Goal: Transaction & Acquisition: Purchase product/service

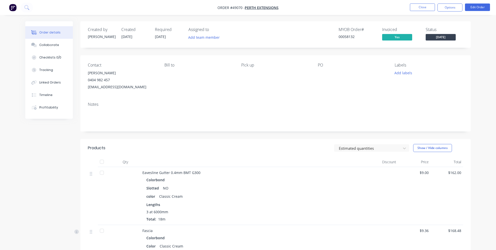
scroll to position [45, 0]
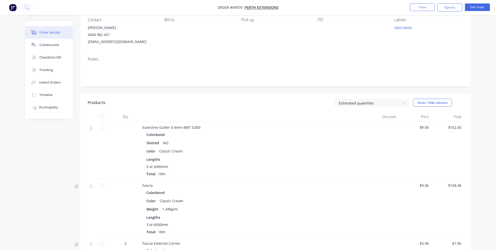
click at [9, 8] on img "button" at bounding box center [13, 8] width 8 height 8
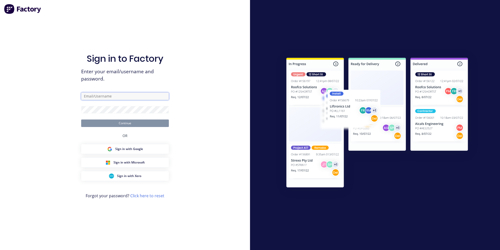
type input "jessica@dynamicsteelform.com.au"
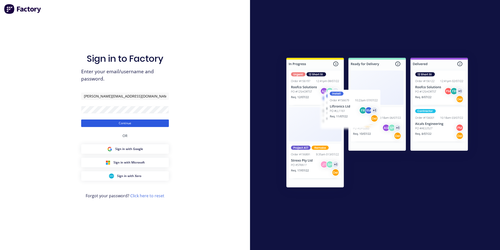
click at [118, 122] on button "Continue" at bounding box center [125, 124] width 88 height 8
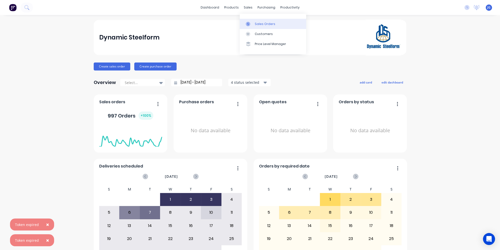
click at [251, 23] on div at bounding box center [250, 24] width 8 height 5
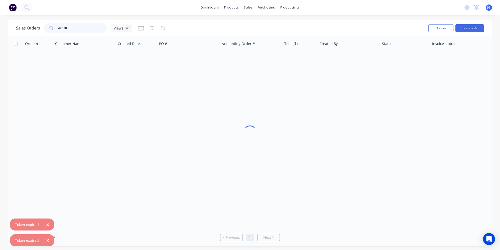
drag, startPoint x: 78, startPoint y: 29, endPoint x: 30, endPoint y: 26, distance: 48.4
click at [30, 26] on div "Sales Orders 49070 Views" at bounding box center [74, 28] width 116 height 10
paste input "49614"
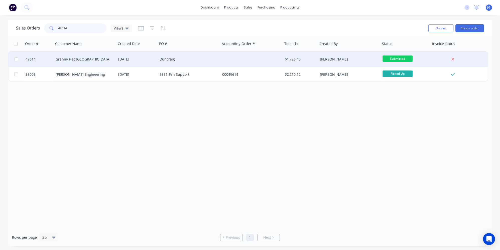
type input "49614"
click at [98, 64] on div "Granny Flat [GEOGRAPHIC_DATA]" at bounding box center [85, 59] width 63 height 15
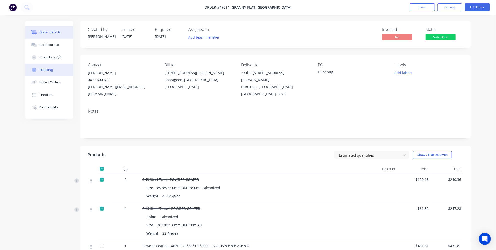
click at [52, 66] on button "Tracking" at bounding box center [49, 70] width 48 height 13
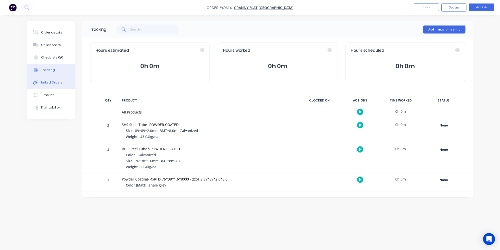
click at [58, 85] on div "Linked Orders" at bounding box center [52, 82] width 22 height 5
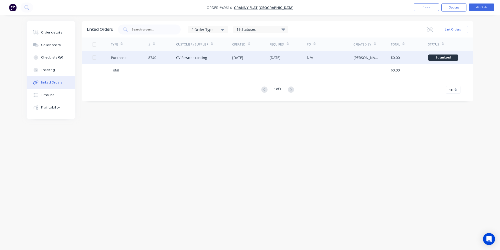
click at [224, 59] on div "CV Powder coating" at bounding box center [204, 57] width 56 height 13
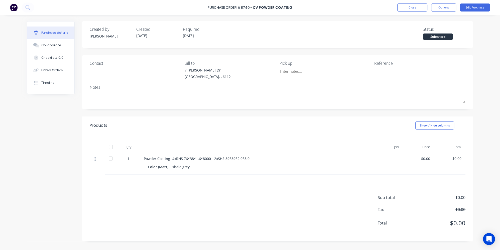
click at [50, 31] on div "Purchase details" at bounding box center [54, 33] width 27 height 5
click at [51, 72] on div "Linked Orders" at bounding box center [52, 70] width 22 height 5
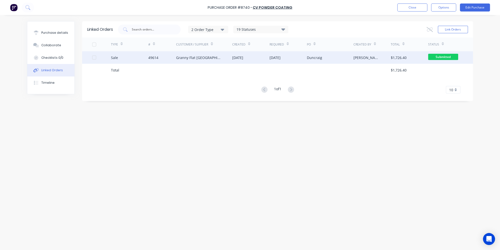
click at [135, 57] on div "Sale" at bounding box center [129, 57] width 37 height 13
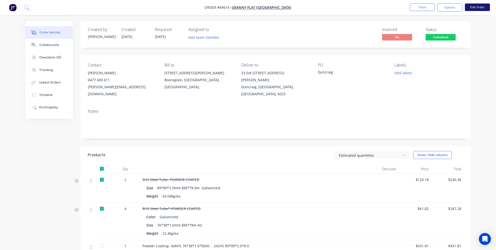
click at [481, 8] on button "Edit Order" at bounding box center [477, 8] width 25 height 8
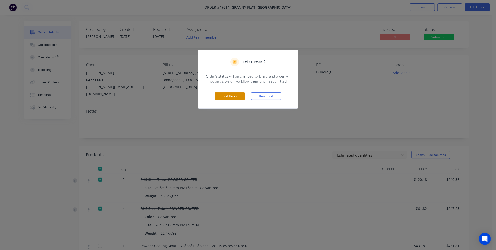
click at [234, 94] on button "Edit Order" at bounding box center [230, 97] width 30 height 8
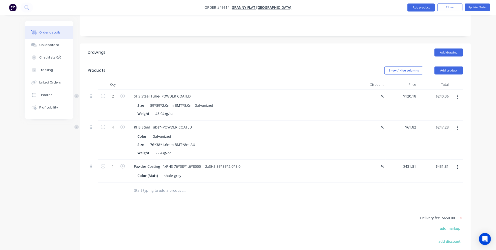
scroll to position [158, 0]
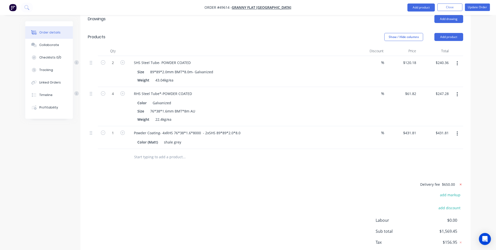
click at [462, 182] on icon at bounding box center [460, 184] width 5 height 5
click at [447, 181] on button "add delivery fee" at bounding box center [447, 184] width 32 height 7
type input "1200"
click at [340, 181] on div "Delivery fee $1,200.00 add markup add discount Labour $0.00 Sub total $2,119.45…" at bounding box center [275, 222] width 375 height 83
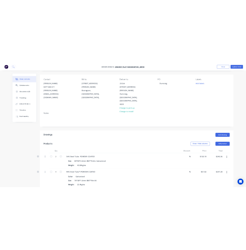
scroll to position [45, 0]
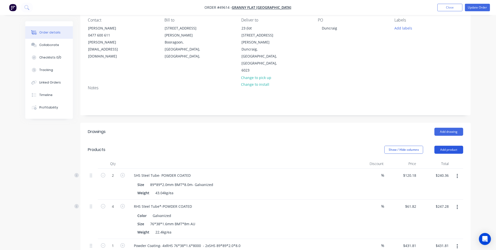
click at [443, 146] on button "Add product" at bounding box center [449, 150] width 29 height 8
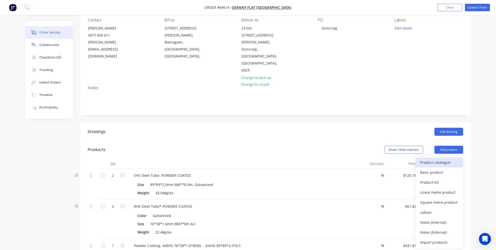
click at [432, 159] on div "Product catalogue" at bounding box center [439, 162] width 39 height 7
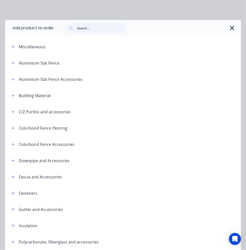
click at [97, 28] on input "text" at bounding box center [102, 28] width 50 height 10
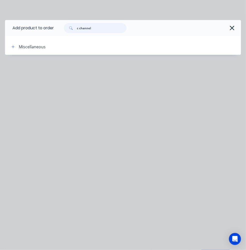
drag, startPoint x: 106, startPoint y: 28, endPoint x: 80, endPoint y: 31, distance: 26.2
click at [80, 31] on input "c channel" at bounding box center [102, 28] width 50 height 10
type input "c"
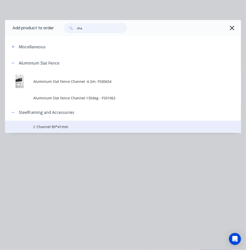
type input "cha"
click at [60, 130] on td "C Channel 89*41mm" at bounding box center [137, 127] width 208 height 13
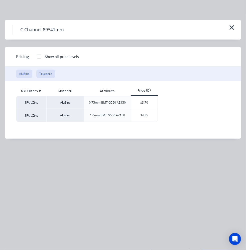
click at [51, 73] on button "Truecore" at bounding box center [45, 74] width 19 height 9
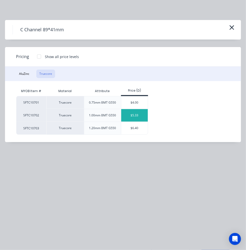
click at [138, 117] on div "$5.33" at bounding box center [134, 115] width 27 height 13
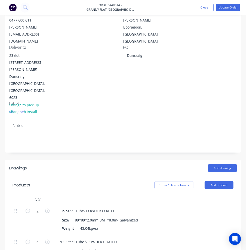
scroll to position [205, 0]
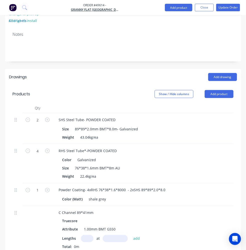
click at [89, 235] on input "text" at bounding box center [87, 238] width 13 height 7
drag, startPoint x: 107, startPoint y: 140, endPoint x: 89, endPoint y: 140, distance: 18.3
click at [107, 235] on input "text" at bounding box center [115, 238] width 25 height 7
click at [86, 235] on input "text" at bounding box center [87, 238] width 13 height 7
type input "1"
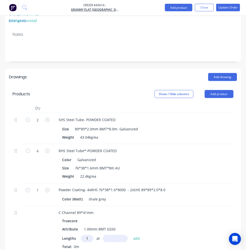
click at [116, 235] on input "text" at bounding box center [115, 238] width 25 height 7
click at [115, 235] on input "text" at bounding box center [115, 238] width 25 height 7
paste input "1651.23"
click at [117, 235] on input "1651.23" at bounding box center [115, 238] width 25 height 7
click at [123, 235] on input "165123" at bounding box center [115, 238] width 25 height 7
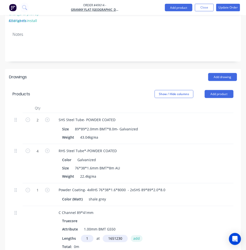
type input "1651230mm"
click at [134, 235] on button "add" at bounding box center [137, 238] width 12 height 7
type input "$8,801.06"
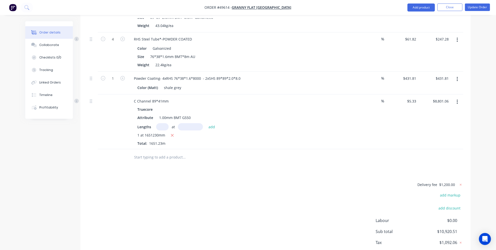
scroll to position [190, 0]
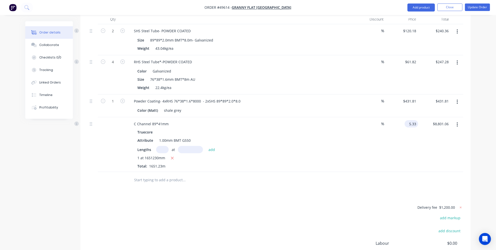
click at [411, 120] on input "5.33" at bounding box center [413, 123] width 12 height 7
type input "$6.20"
type input "$10,237.63"
click at [342, 205] on div "Delivery fee $1,200.00 add markup add discount Labour $0.00 Sub total $10,920.5…" at bounding box center [275, 246] width 375 height 83
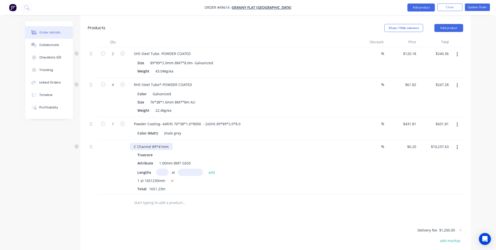
click at [169, 143] on div "C Channel 89*41mm" at bounding box center [151, 146] width 43 height 7
drag, startPoint x: 170, startPoint y: 117, endPoint x: 121, endPoint y: 120, distance: 48.4
click at [121, 140] on div "C Channel 89*41mm Truecore Attribute 1.00mm BMT G550 Lengths at add 1 at 165123…" at bounding box center [275, 167] width 375 height 55
click at [173, 183] on div "Drawings Add drawing Products Show / Hide columns Add product Qty Discount Pric…" at bounding box center [275, 159] width 391 height 317
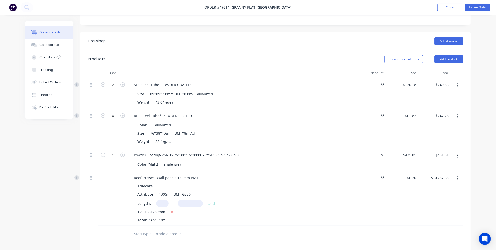
scroll to position [144, 0]
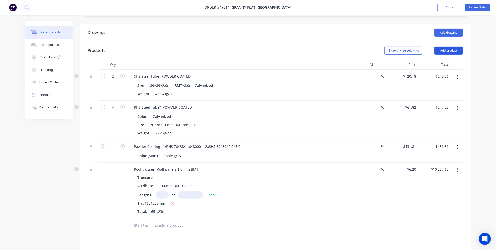
click at [447, 47] on button "Add product" at bounding box center [449, 51] width 29 height 8
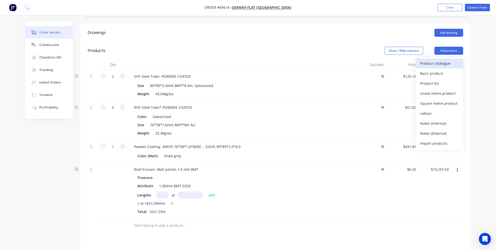
click at [436, 60] on div "Product catalogue" at bounding box center [439, 63] width 39 height 7
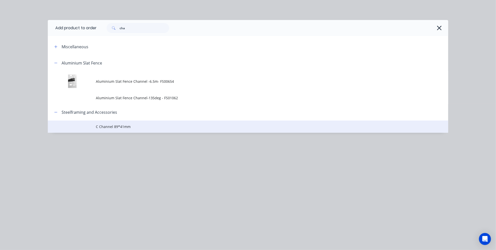
click at [115, 129] on span "C Channel 89*41mm" at bounding box center [237, 126] width 282 height 5
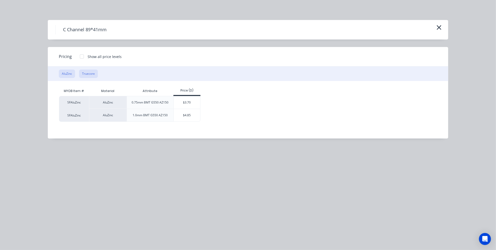
click at [92, 71] on button "Truecore" at bounding box center [88, 74] width 19 height 9
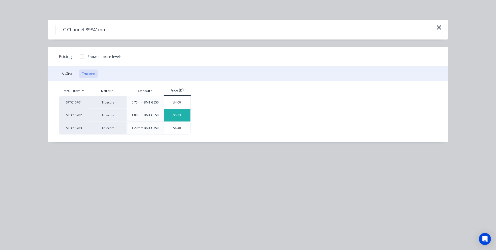
click at [184, 115] on div "$5.33" at bounding box center [177, 115] width 27 height 13
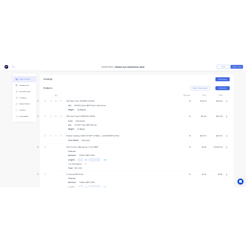
scroll to position [167, 0]
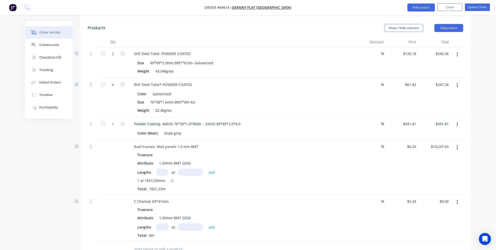
click at [163, 224] on input "text" at bounding box center [162, 227] width 13 height 7
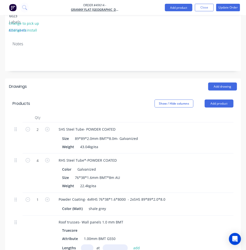
scroll to position [236, 0]
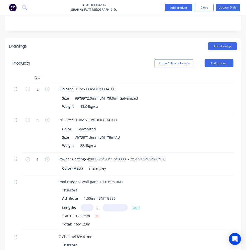
type input "10"
type input "2635mm"
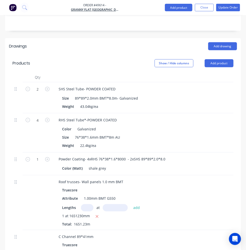
type input "$140.45"
drag, startPoint x: 106, startPoint y: 205, endPoint x: 106, endPoint y: 195, distance: 10.8
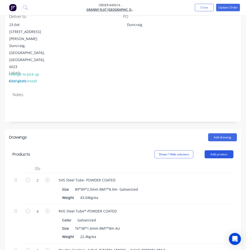
click at [222, 150] on button "Add product" at bounding box center [219, 154] width 29 height 8
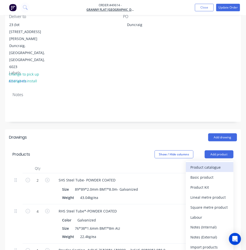
click at [200, 164] on div "Product catalogue" at bounding box center [209, 167] width 39 height 7
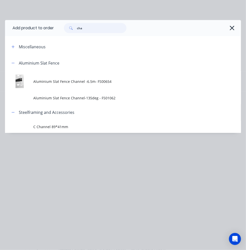
drag, startPoint x: 94, startPoint y: 30, endPoint x: 49, endPoint y: 30, distance: 45.1
click at [49, 30] on header "Add product to order cha" at bounding box center [123, 28] width 236 height 16
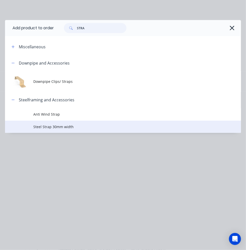
type input "STRA"
click at [51, 125] on span "Steel Strap 30mm width" at bounding box center [116, 126] width 166 height 5
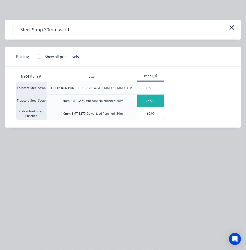
click at [156, 100] on div "$57.00" at bounding box center [150, 101] width 27 height 13
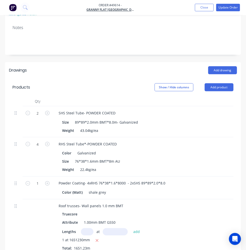
scroll to position [304, 0]
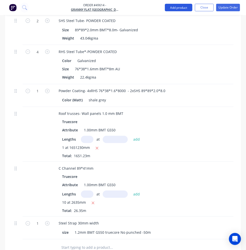
click at [175, 9] on button "Add product" at bounding box center [179, 8] width 28 height 8
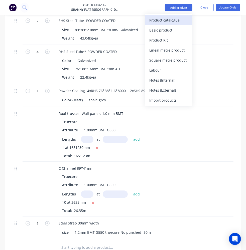
click at [172, 21] on div "Product catalogue" at bounding box center [168, 20] width 39 height 7
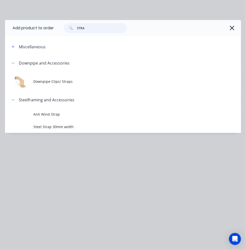
drag, startPoint x: 93, startPoint y: 27, endPoint x: 58, endPoint y: 29, distance: 34.9
click at [58, 29] on div "STRA" at bounding box center [145, 28] width 182 height 10
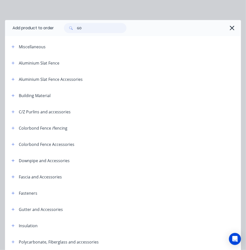
type input "G"
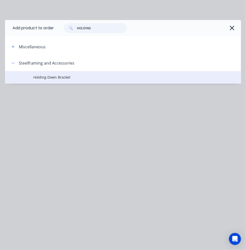
type input "HOLDING"
click at [51, 80] on td "Holding Down Bracket" at bounding box center [137, 77] width 208 height 13
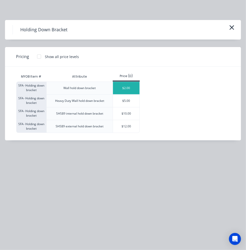
click at [115, 89] on div "$2.00" at bounding box center [126, 88] width 27 height 13
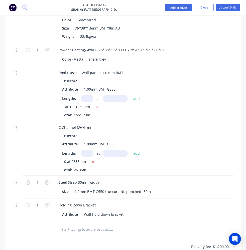
scroll to position [299, 0]
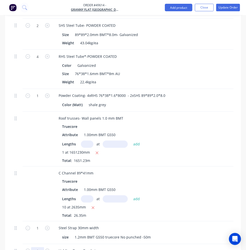
click at [40, 247] on input "1" at bounding box center [37, 251] width 13 height 8
type input "15"
type input "$30.00"
click at [174, 8] on button "Add product" at bounding box center [179, 8] width 28 height 8
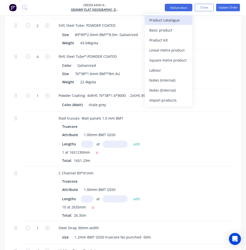
click at [167, 20] on div "Product catalogue" at bounding box center [168, 20] width 39 height 7
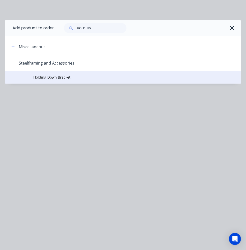
click at [57, 80] on span "Holding Down Bracket" at bounding box center [116, 77] width 166 height 5
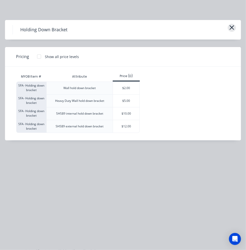
click at [228, 28] on button "button" at bounding box center [232, 28] width 8 height 8
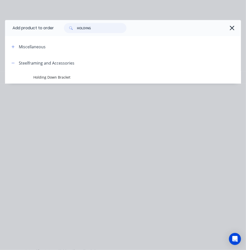
drag, startPoint x: 105, startPoint y: 27, endPoint x: 62, endPoint y: 25, distance: 42.9
click at [63, 25] on div "HOLDING" at bounding box center [93, 28] width 68 height 10
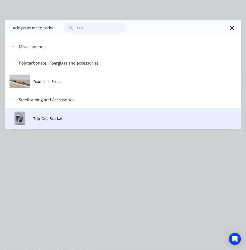
type input "TRIP"
click at [51, 122] on td "Trip-Grip Bracket" at bounding box center [137, 118] width 208 height 21
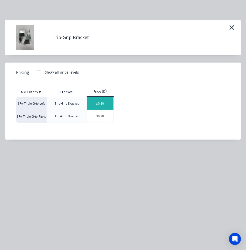
click at [95, 102] on div "$0.80" at bounding box center [100, 103] width 27 height 13
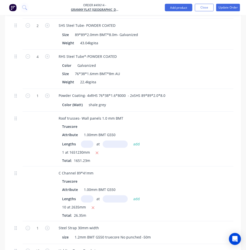
type input "35"
type input "$28.00"
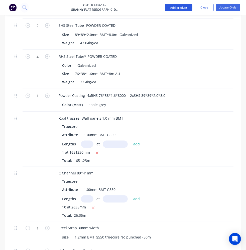
click at [179, 10] on button "Add product" at bounding box center [179, 8] width 28 height 8
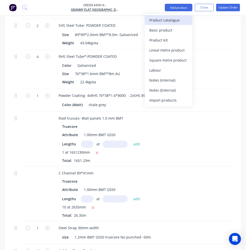
click at [170, 23] on div "Product catalogue" at bounding box center [168, 20] width 39 height 7
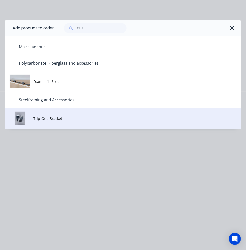
click at [80, 118] on span "Trip-Grip Bracket" at bounding box center [116, 118] width 166 height 5
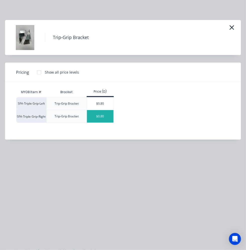
click at [102, 113] on div "$0.80" at bounding box center [100, 116] width 27 height 13
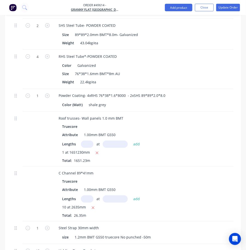
type input "35"
type input "$28.00"
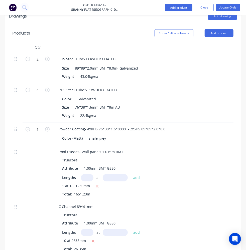
click at [87, 196] on div "2 SHS Steel Tube- POWDER COATED Size 89*89*2.0mm BMT*8.0m- Galvanized Weight 43…" at bounding box center [123, 199] width 221 height 294
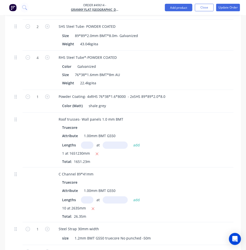
scroll to position [345, 0]
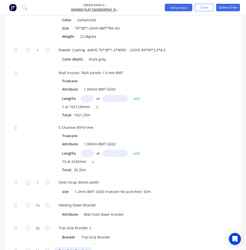
click at [87, 247] on div "Trip-Grip Bracket" at bounding box center [73, 250] width 37 height 7
click at [100, 203] on div "Drawings Add drawing Products Show / Hide columns Add product Qty Discount Pric…" at bounding box center [123, 152] width 236 height 447
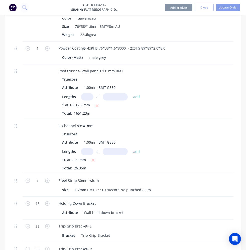
scroll to position [367, 0]
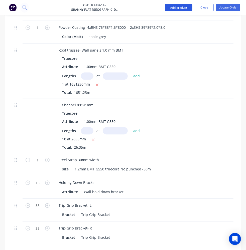
click at [175, 6] on button "Add product" at bounding box center [179, 8] width 28 height 8
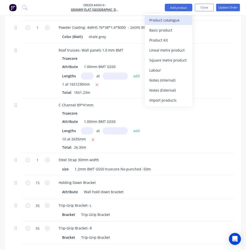
click at [168, 18] on div "Product catalogue" at bounding box center [168, 20] width 39 height 7
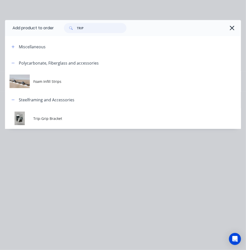
drag, startPoint x: 98, startPoint y: 32, endPoint x: 64, endPoint y: 31, distance: 34.0
click at [64, 31] on div "TRIP" at bounding box center [95, 28] width 63 height 10
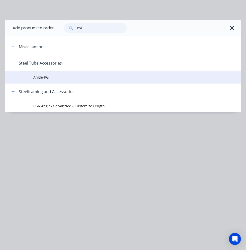
type input "PGI"
click at [59, 79] on span "Angle-PGI" at bounding box center [116, 77] width 166 height 5
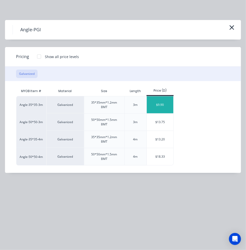
click at [158, 103] on div "$9.90" at bounding box center [160, 104] width 27 height 17
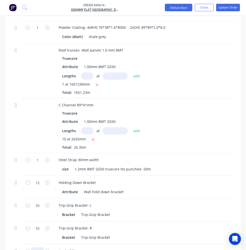
click at [41, 247] on input "1" at bounding box center [37, 251] width 13 height 8
type input "15"
type input "$148.50"
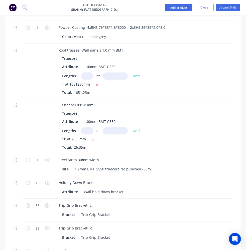
click at [171, 12] on nav "Order #49614 - Granny Flat WA Add product Close Update Order" at bounding box center [123, 7] width 246 height 15
click at [172, 9] on button "Add product" at bounding box center [179, 8] width 28 height 8
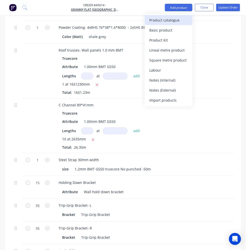
click at [169, 17] on div "Product catalogue" at bounding box center [168, 20] width 39 height 7
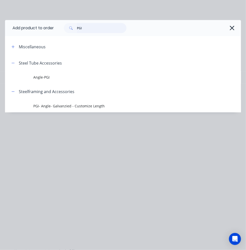
drag, startPoint x: 104, startPoint y: 27, endPoint x: 49, endPoint y: 26, distance: 55.6
click at [49, 26] on header "Add product to order PGI" at bounding box center [123, 28] width 236 height 16
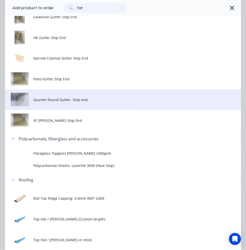
scroll to position [231, 0]
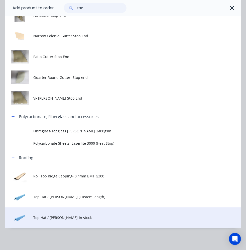
type input "TOP"
click at [50, 221] on td "Top Hat / Batten-in stock" at bounding box center [137, 218] width 208 height 21
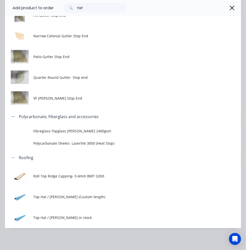
scroll to position [0, 0]
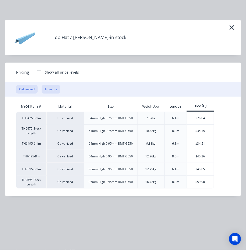
click at [50, 88] on button "Truecore" at bounding box center [51, 89] width 19 height 9
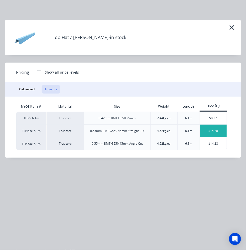
click at [212, 130] on div "$14.28" at bounding box center [213, 131] width 27 height 13
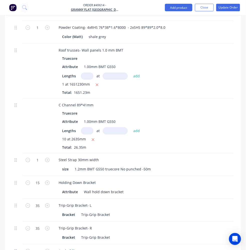
type input "24"
type input "$342.72"
click at [181, 6] on button "Add product" at bounding box center [179, 8] width 28 height 8
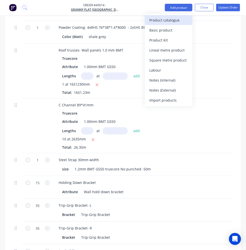
click at [176, 19] on div "Product catalogue" at bounding box center [168, 20] width 39 height 7
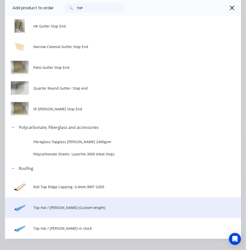
scroll to position [231, 0]
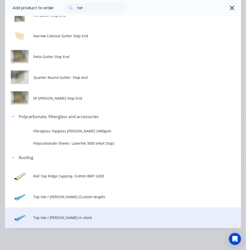
click at [48, 216] on span "Top Hat / Batten-in stock" at bounding box center [116, 217] width 166 height 5
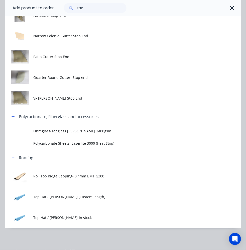
scroll to position [0, 0]
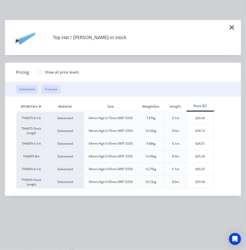
click at [47, 86] on button "Truecore" at bounding box center [51, 89] width 19 height 9
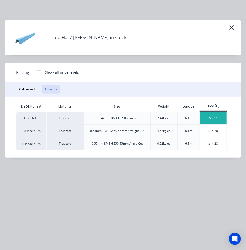
click at [220, 116] on div "$8.27" at bounding box center [213, 118] width 27 height 13
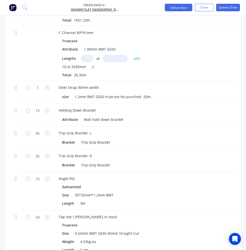
scroll to position [521, 0]
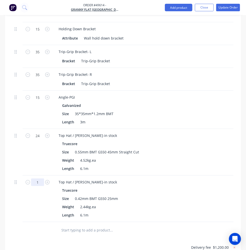
click at [38, 178] on input "1" at bounding box center [37, 182] width 13 height 8
type input "50"
type input "$413.50"
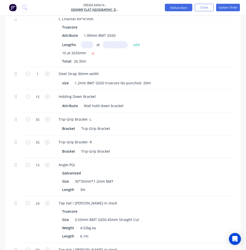
scroll to position [453, 0]
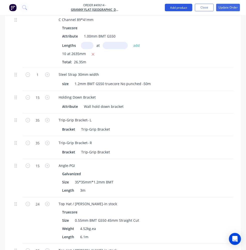
click at [188, 6] on button "Add product" at bounding box center [179, 8] width 28 height 8
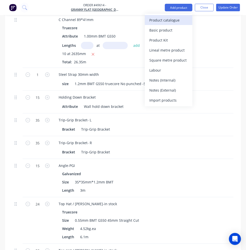
click at [165, 17] on div "Product catalogue" at bounding box center [168, 20] width 39 height 7
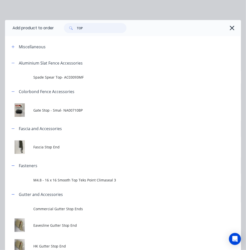
drag, startPoint x: 100, startPoint y: 26, endPoint x: 64, endPoint y: 28, distance: 35.3
click at [65, 28] on div "TOP" at bounding box center [95, 28] width 63 height 10
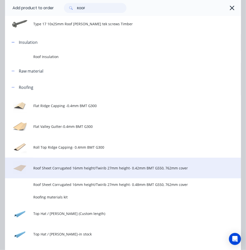
scroll to position [205, 0]
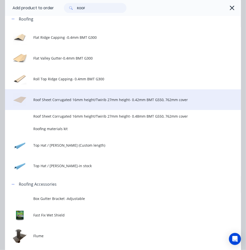
type input "ROOF"
click at [71, 102] on span "Roof Sheet Corrugated 16mm height/Twirib 27mm height- 0.42mm BMT G550, 762mm co…" at bounding box center [116, 99] width 166 height 5
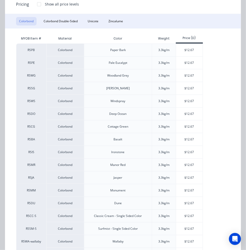
scroll to position [91, 0]
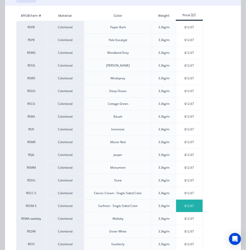
click at [195, 202] on div "$12.67" at bounding box center [189, 206] width 27 height 13
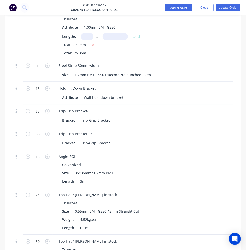
scroll to position [498, 0]
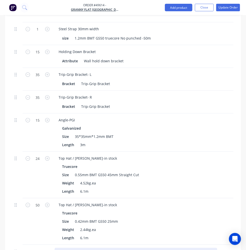
click at [124, 248] on div "Roof Sheet Corrugated 16mm height/Twirib 27mm height- 0.42mm BMT G550, 762mm co…" at bounding box center [136, 251] width 162 height 7
drag, startPoint x: 149, startPoint y: 153, endPoint x: 123, endPoint y: 152, distance: 26.8
click at [123, 248] on div "Roof Sheet Corrugated 16mm height/Twirib 27mm height- 0.42mm BMT G550, 762mm co…" at bounding box center [136, 251] width 162 height 7
drag, startPoint x: 155, startPoint y: 151, endPoint x: 176, endPoint y: 152, distance: 21.1
click at [155, 248] on div "Roof Sheet Corrugated 16mm height/Twirib 27mm height- 0.42mm BMT G550, 762mm co…" at bounding box center [136, 251] width 162 height 7
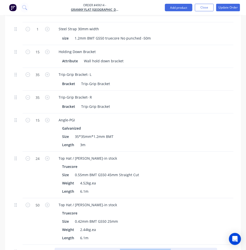
drag, startPoint x: 167, startPoint y: 153, endPoint x: 118, endPoint y: 154, distance: 49.3
click at [118, 248] on div "Roof Sheet Corrugated 16mm height/Twirib 27mm height- 0.42mm BMT G550, 762mm co…" at bounding box center [136, 251] width 162 height 7
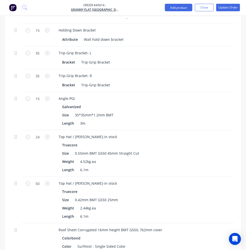
scroll to position [521, 0]
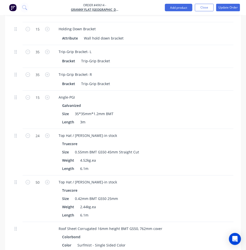
type input "34"
type input "4310mm"
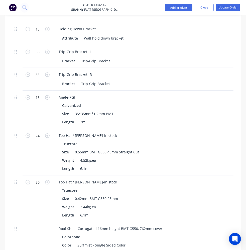
type input "$1,856.66"
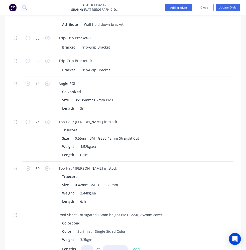
scroll to position [544, 0]
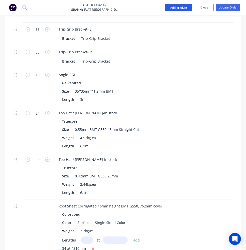
click at [178, 6] on button "Add product" at bounding box center [179, 8] width 28 height 8
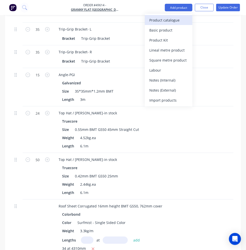
click at [165, 16] on button "Product catalogue" at bounding box center [169, 20] width 48 height 10
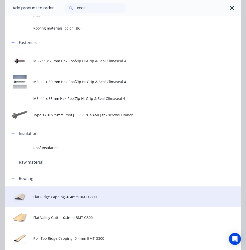
scroll to position [68, 0]
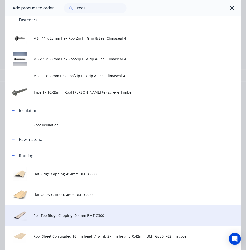
click at [64, 216] on span "Roll Top Ridge Capping- 0.4mm BMT G300" at bounding box center [116, 215] width 166 height 5
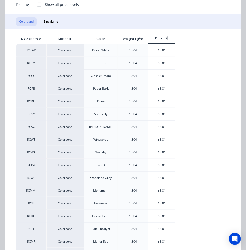
scroll to position [91, 0]
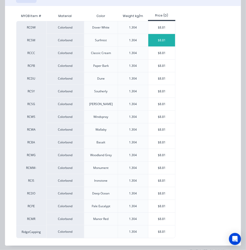
click at [159, 40] on div "$8.81" at bounding box center [161, 40] width 27 height 13
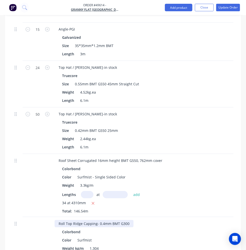
click at [128, 220] on div "Roll Top Ridge Capping- 0.4mm BMT G300" at bounding box center [94, 223] width 79 height 7
click at [95, 220] on div "Roll Top Ridge Capping- 0.4mm BMT G300" at bounding box center [94, 223] width 79 height 7
click at [128, 237] on div "Color Surfmist" at bounding box center [164, 240] width 208 height 7
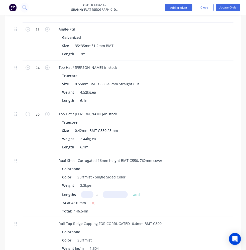
type input "2"
type input "6355mm"
type input "$111.98"
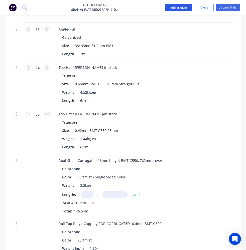
click at [180, 9] on button "Add product" at bounding box center [179, 8] width 28 height 8
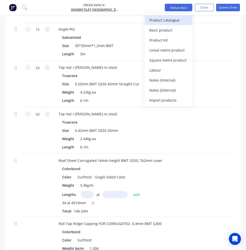
click at [160, 19] on div "Product catalogue" at bounding box center [168, 20] width 39 height 7
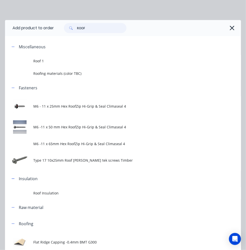
drag, startPoint x: 109, startPoint y: 26, endPoint x: 54, endPoint y: 20, distance: 55.4
click at [52, 22] on header "Add product to order ROOF" at bounding box center [123, 28] width 236 height 16
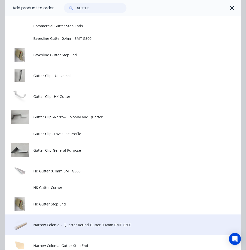
scroll to position [91, 0]
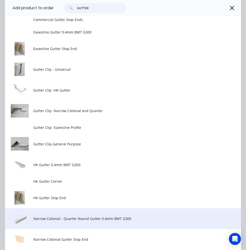
type input "GUTTER"
click at [73, 215] on td "Narrow Colonial - Quarter Round Gutter 0.4mm BMT G300" at bounding box center [137, 218] width 208 height 21
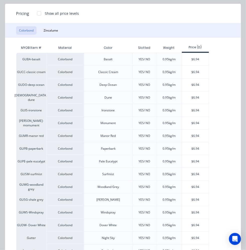
scroll to position [68, 0]
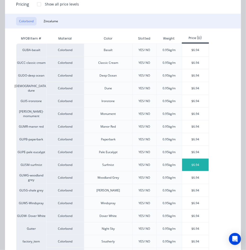
click at [196, 162] on div "$6.94" at bounding box center [195, 165] width 27 height 13
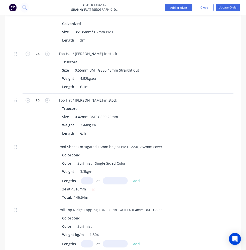
scroll to position [635, 0]
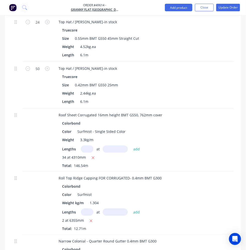
click at [112, 238] on div "Narrow Colonial - Quarter Round Gutter 0.4mm BMT G300" at bounding box center [108, 241] width 106 height 7
type input "2"
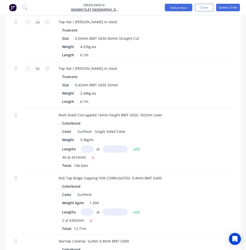
type input "6455mm"
type input "$89.60"
click at [180, 9] on button "Add product" at bounding box center [179, 8] width 28 height 8
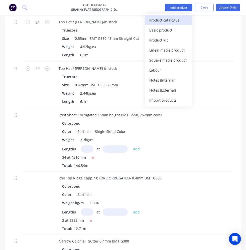
click at [168, 22] on div "Product catalogue" at bounding box center [168, 20] width 39 height 7
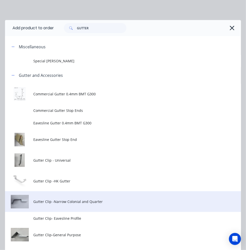
click at [76, 203] on span "Gutter Clip -Narrow Colonial and Quarter" at bounding box center [116, 201] width 166 height 5
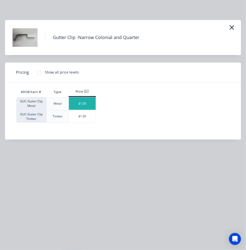
click at [79, 102] on div "$1.00" at bounding box center [82, 103] width 27 height 13
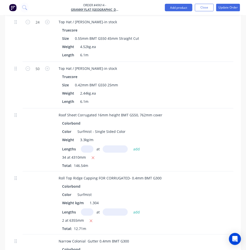
type input "4"
type input "6455mm"
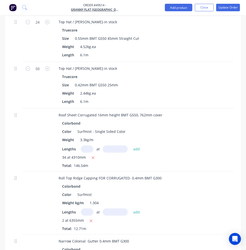
type input "$179.19"
type input "25"
type input "$25.00"
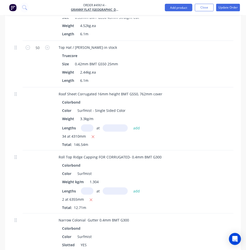
scroll to position [680, 0]
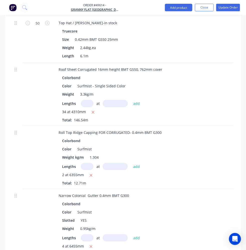
drag, startPoint x: 127, startPoint y: 168, endPoint x: 105, endPoint y: 167, distance: 22.0
click at [174, 6] on button "Add product" at bounding box center [179, 8] width 28 height 8
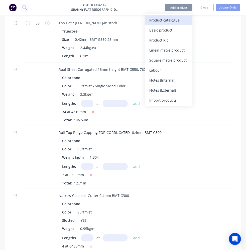
click at [178, 22] on div "Product catalogue" at bounding box center [168, 20] width 39 height 7
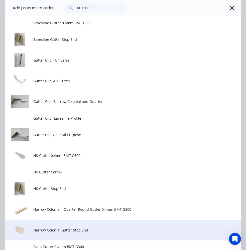
scroll to position [136, 0]
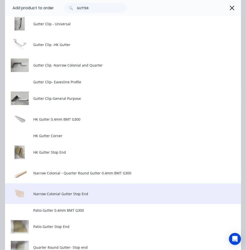
click at [60, 193] on span "Narrow Colonial Gutter Stop End" at bounding box center [116, 193] width 166 height 5
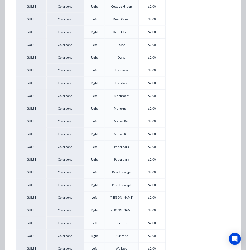
scroll to position [182, 0]
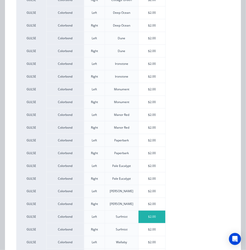
click at [144, 214] on div "$2.00" at bounding box center [151, 217] width 27 height 13
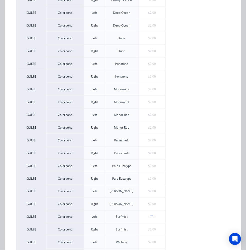
scroll to position [0, 0]
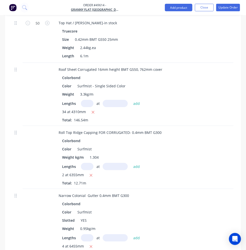
type input "2"
type input "$4.00"
drag, startPoint x: 129, startPoint y: 239, endPoint x: 136, endPoint y: 225, distance: 15.6
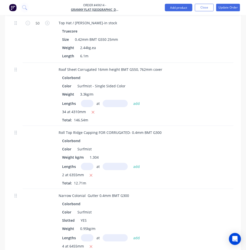
click at [178, 7] on button "Add product" at bounding box center [179, 8] width 28 height 8
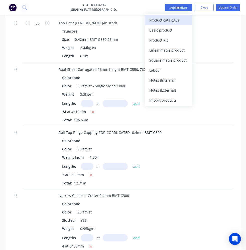
click at [167, 19] on div "Product catalogue" at bounding box center [168, 20] width 39 height 7
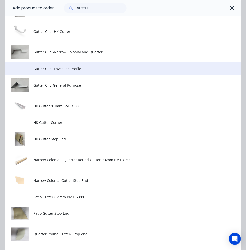
scroll to position [159, 0]
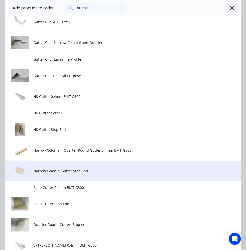
click at [65, 173] on td "Narrow Colonial Gutter Stop End" at bounding box center [137, 171] width 208 height 21
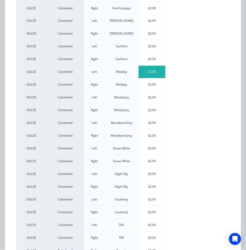
scroll to position [346, 0]
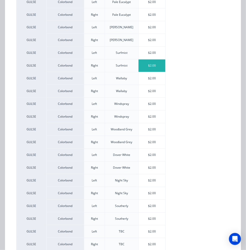
click at [147, 65] on div "$2.00" at bounding box center [151, 66] width 27 height 13
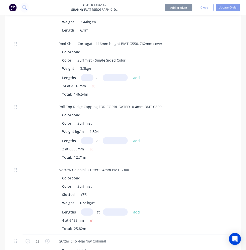
scroll to position [726, 0]
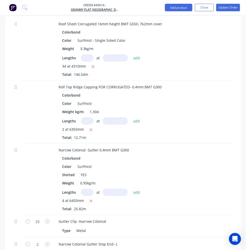
type input "2"
type input "$4.00"
drag, startPoint x: 110, startPoint y: 234, endPoint x: 118, endPoint y: 202, distance: 32.3
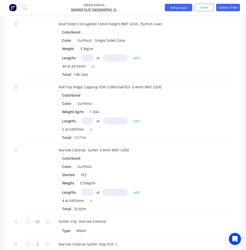
click at [172, 7] on button "Add product" at bounding box center [179, 8] width 28 height 8
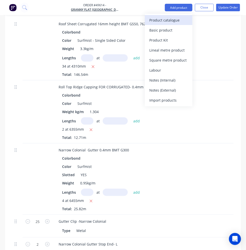
click at [161, 24] on button "Product catalogue" at bounding box center [169, 20] width 48 height 10
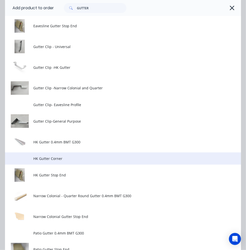
scroll to position [0, 0]
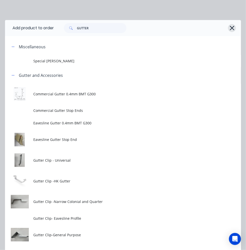
click at [230, 29] on icon "button" at bounding box center [232, 28] width 5 height 5
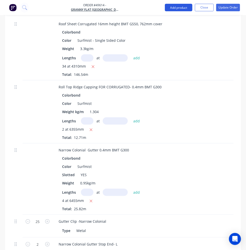
click at [172, 10] on button "Add product" at bounding box center [179, 8] width 28 height 8
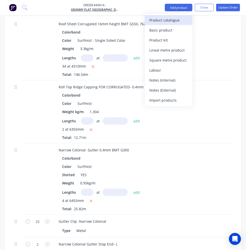
click at [168, 19] on div "Product catalogue" at bounding box center [168, 20] width 39 height 7
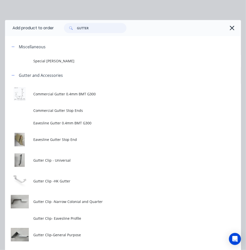
drag, startPoint x: 109, startPoint y: 27, endPoint x: 48, endPoint y: 27, distance: 60.6
click at [48, 28] on header "Add product to order GUTTER" at bounding box center [123, 28] width 236 height 16
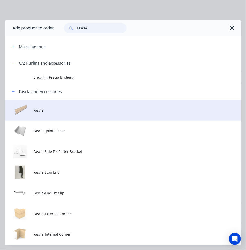
type input "FASCIA"
click at [60, 112] on span "Fascia" at bounding box center [116, 110] width 166 height 5
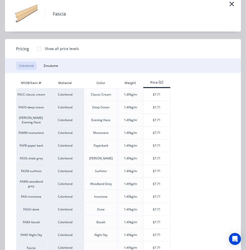
scroll to position [40, 0]
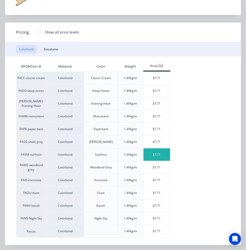
click at [149, 154] on div "$7.71" at bounding box center [156, 154] width 27 height 13
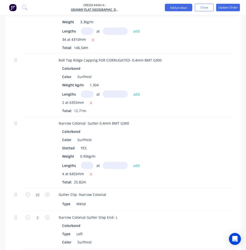
scroll to position [772, 0]
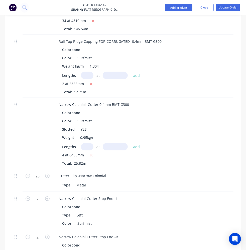
type input "4"
type input "6355mm"
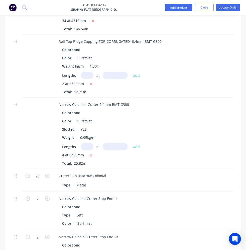
type input "$195.99"
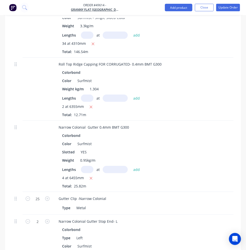
scroll to position [794, 0]
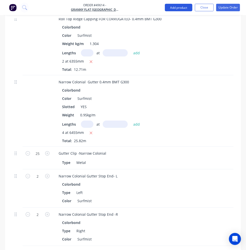
click at [172, 9] on button "Add product" at bounding box center [179, 8] width 28 height 8
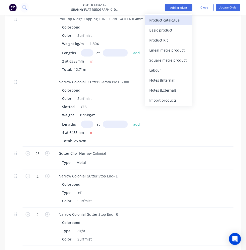
click at [166, 18] on div "Product catalogue" at bounding box center [168, 20] width 39 height 7
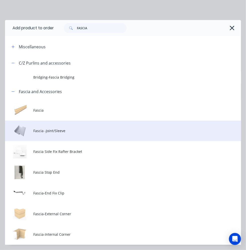
click at [41, 131] on span "Fascia -Joint/Sleeve" at bounding box center [116, 130] width 166 height 5
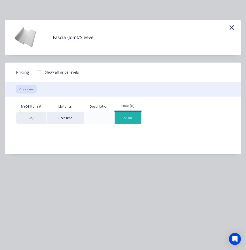
click at [130, 116] on div "$3.00" at bounding box center [128, 118] width 27 height 12
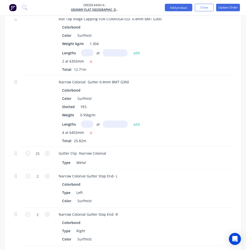
type input "2"
type input "$6.00"
click at [179, 8] on button "Add product" at bounding box center [179, 8] width 28 height 8
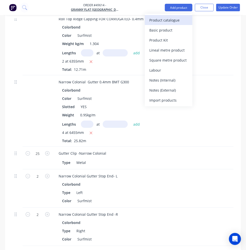
click at [171, 19] on div "Product catalogue" at bounding box center [168, 20] width 39 height 7
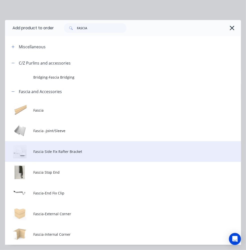
click at [36, 152] on span "Fascia Side Fix Rafter Bracket" at bounding box center [116, 151] width 166 height 5
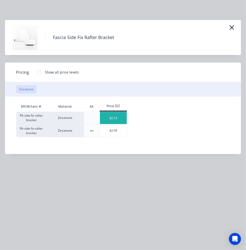
click at [112, 118] on div "$2.13" at bounding box center [113, 118] width 27 height 12
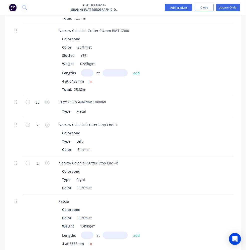
scroll to position [908, 0]
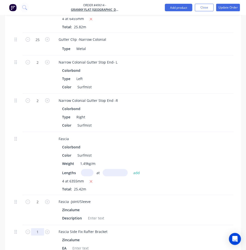
click at [34, 228] on input "1" at bounding box center [37, 232] width 13 height 8
type input "35"
type input "$74.55"
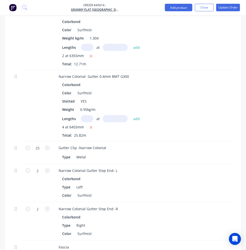
scroll to position [862, 0]
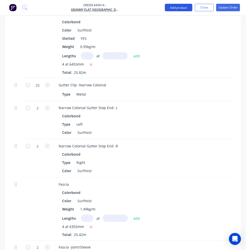
drag, startPoint x: 181, startPoint y: 5, endPoint x: 177, endPoint y: 9, distance: 5.7
click at [181, 5] on button "Add product" at bounding box center [179, 8] width 28 height 8
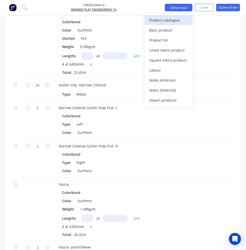
click at [167, 18] on div "Product catalogue" at bounding box center [168, 20] width 39 height 7
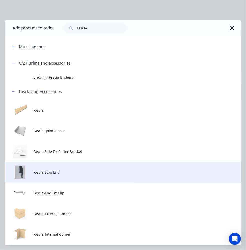
click at [40, 174] on span "Fascia Stop End" at bounding box center [116, 172] width 166 height 5
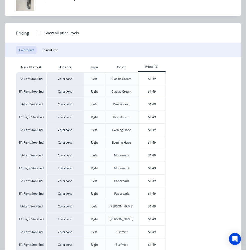
scroll to position [136, 0]
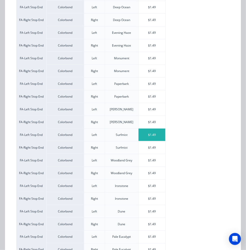
click at [150, 130] on div "$1.49" at bounding box center [151, 135] width 27 height 13
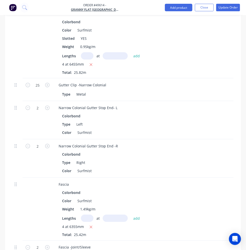
drag, startPoint x: 48, startPoint y: 207, endPoint x: 93, endPoint y: 133, distance: 87.1
type input "2"
type input "$2.98"
click at [181, 8] on button "Add product" at bounding box center [179, 8] width 28 height 8
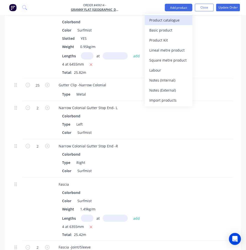
click at [165, 21] on div "Product catalogue" at bounding box center [168, 20] width 39 height 7
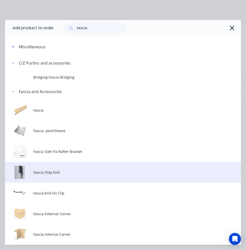
click at [44, 179] on td "Fascia Stop End" at bounding box center [137, 172] width 208 height 21
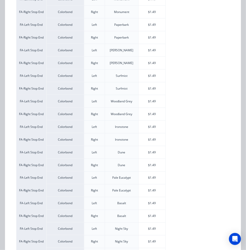
scroll to position [228, 0]
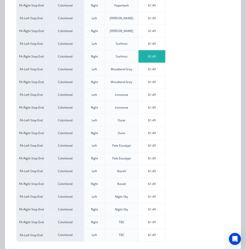
click at [152, 58] on div "$1.49" at bounding box center [151, 56] width 27 height 13
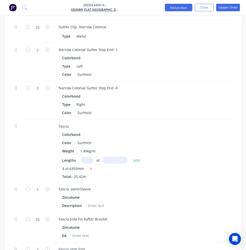
scroll to position [954, 0]
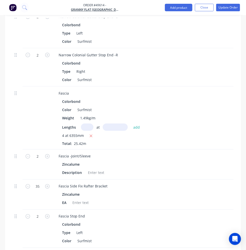
click at [47, 250] on icon "button" at bounding box center [47, 255] width 5 height 5
type input "2"
type input "$2.98"
click at [172, 9] on button "Add product" at bounding box center [179, 8] width 28 height 8
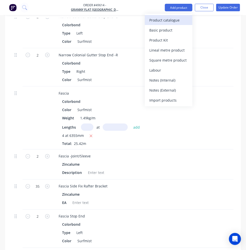
click at [168, 19] on div "Product catalogue" at bounding box center [168, 20] width 39 height 7
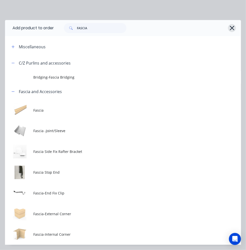
click at [230, 27] on icon "button" at bounding box center [232, 28] width 5 height 5
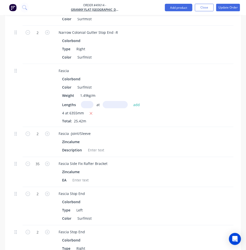
scroll to position [976, 0]
click at [169, 7] on button "Add product" at bounding box center [179, 8] width 28 height 8
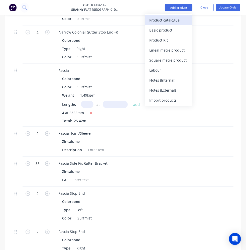
click at [166, 19] on div "Product catalogue" at bounding box center [168, 20] width 39 height 7
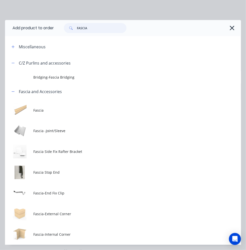
drag, startPoint x: 99, startPoint y: 27, endPoint x: 39, endPoint y: 30, distance: 59.9
click at [39, 30] on header "Add product to order FASCIA" at bounding box center [123, 28] width 236 height 16
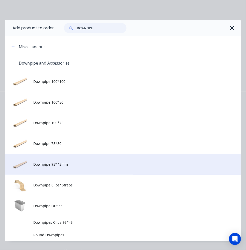
type input "DOWNPIPE"
click at [50, 165] on span "Downpipe 95*45mm" at bounding box center [116, 164] width 166 height 5
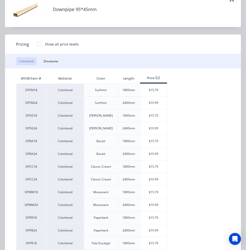
scroll to position [68, 0]
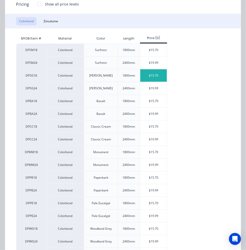
click at [147, 71] on div "$15.70" at bounding box center [153, 75] width 27 height 13
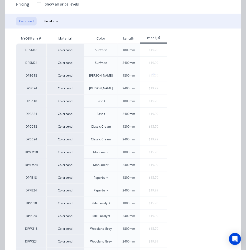
scroll to position [0, 0]
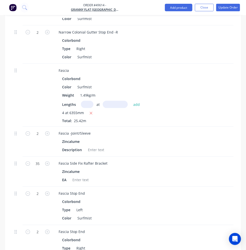
type input "14"
type input "$219.80"
click at [178, 6] on button "Add product" at bounding box center [179, 8] width 28 height 8
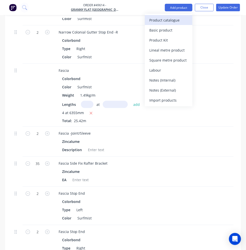
click at [154, 19] on div "Product catalogue" at bounding box center [168, 20] width 39 height 7
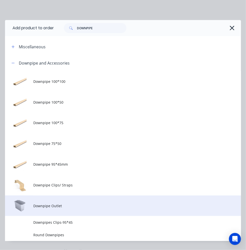
click at [44, 209] on td "Downpipe Outlet" at bounding box center [137, 206] width 208 height 21
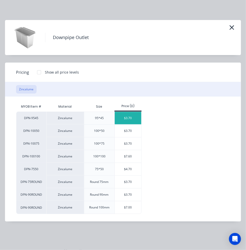
click at [127, 118] on div "$3.70" at bounding box center [128, 118] width 27 height 13
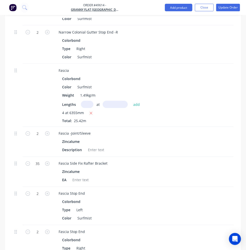
type input "8"
type input "$29.60"
click at [174, 7] on button "Add product" at bounding box center [179, 8] width 28 height 8
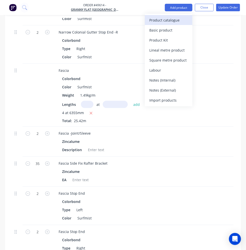
click at [171, 16] on button "Product catalogue" at bounding box center [169, 20] width 48 height 10
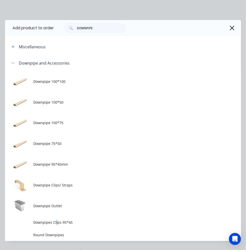
drag, startPoint x: 55, startPoint y: 223, endPoint x: 57, endPoint y: 219, distance: 4.2
click at [56, 223] on span "Downpipes Clips-95*45" at bounding box center [116, 222] width 166 height 5
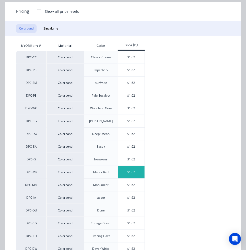
scroll to position [68, 0]
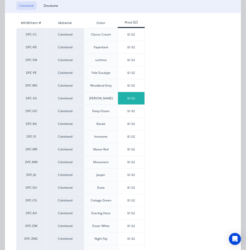
click at [125, 97] on div "$1.62" at bounding box center [131, 98] width 27 height 13
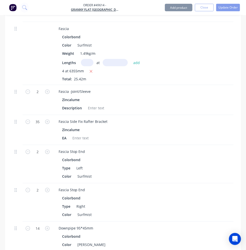
scroll to position [1067, 0]
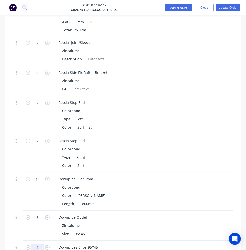
click at [38, 244] on input "1" at bounding box center [37, 248] width 13 height 8
type input "14"
type input "$22.68"
click at [38, 244] on input "14" at bounding box center [37, 248] width 13 height 8
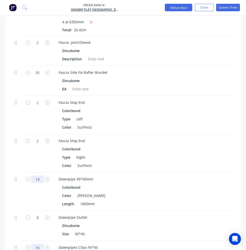
type input "16"
type input "$25.92"
click at [35, 176] on input "14" at bounding box center [37, 180] width 13 height 8
type input "16"
type input "$251.20"
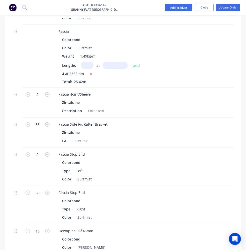
scroll to position [999, 0]
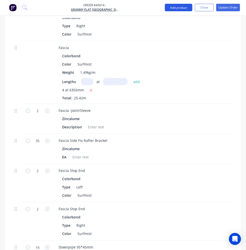
click at [172, 11] on nav "Order #49614 - Granny Flat WA Add product Close Update Order" at bounding box center [123, 7] width 246 height 15
click at [172, 8] on button "Add product" at bounding box center [179, 8] width 28 height 8
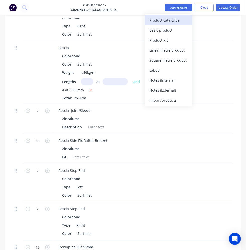
click at [167, 19] on div "Product catalogue" at bounding box center [168, 20] width 39 height 7
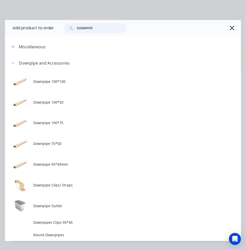
drag, startPoint x: 104, startPoint y: 29, endPoint x: 67, endPoint y: 26, distance: 37.2
click at [79, 25] on input "DOWNPIPE" at bounding box center [102, 28] width 50 height 10
click at [224, 31] on div "DOWNPIPE" at bounding box center [145, 28] width 182 height 10
click at [232, 27] on button "button" at bounding box center [232, 28] width 8 height 8
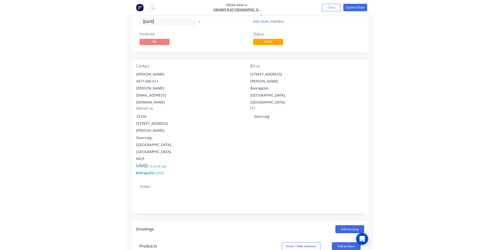
scroll to position [0, 0]
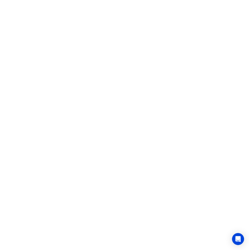
drag, startPoint x: 110, startPoint y: 36, endPoint x: 102, endPoint y: 31, distance: 10.0
click at [110, 0] on html "x" at bounding box center [124, 0] width 249 height 0
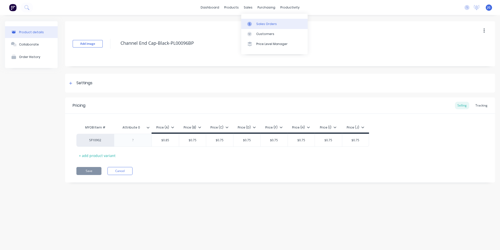
click at [257, 23] on div "Sales Orders" at bounding box center [266, 24] width 21 height 5
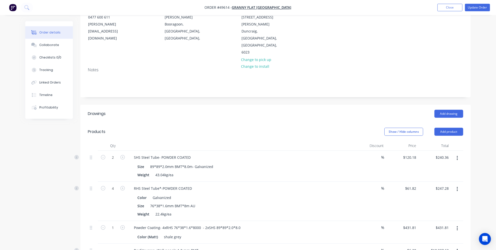
scroll to position [35, 0]
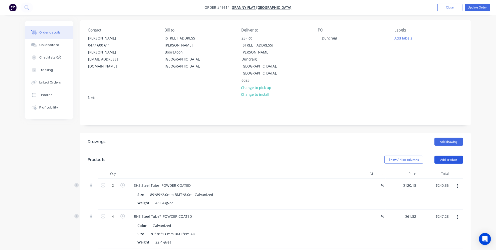
click at [451, 156] on button "Add product" at bounding box center [449, 160] width 29 height 8
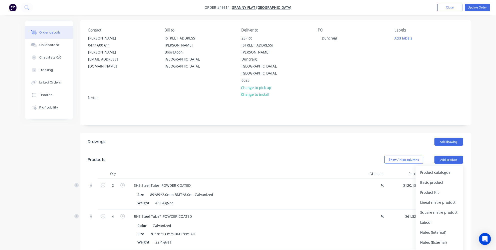
click at [435, 133] on header "Drawings Add drawing" at bounding box center [275, 142] width 391 height 18
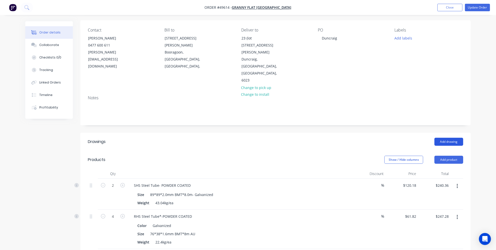
click at [441, 138] on button "Add drawing" at bounding box center [449, 142] width 29 height 8
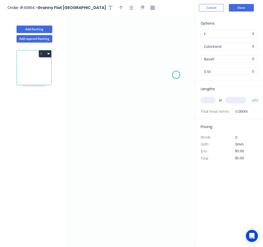
drag, startPoint x: 175, startPoint y: 75, endPoint x: 164, endPoint y: 61, distance: 17.9
click at [175, 74] on icon "0" at bounding box center [133, 131] width 131 height 231
click at [162, 59] on icon "0" at bounding box center [133, 131] width 131 height 231
click at [85, 58] on icon "0 ?" at bounding box center [133, 131] width 131 height 231
click at [82, 131] on icon "0 ? ?" at bounding box center [133, 131] width 131 height 231
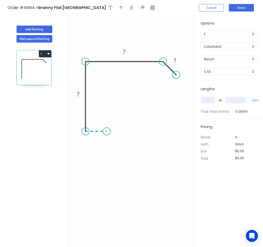
click at [106, 130] on icon "0 ? ? ?" at bounding box center [133, 131] width 131 height 231
click at [106, 155] on icon "0 ? ? ? ?" at bounding box center [133, 131] width 131 height 231
click at [116, 161] on icon "0 ? ? ? ? ?" at bounding box center [133, 131] width 131 height 231
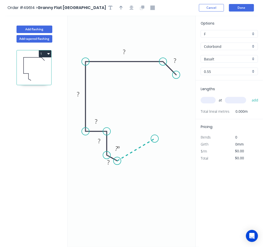
click at [154, 138] on icon "0 ? ? ? ? ? ? ? º" at bounding box center [133, 131] width 131 height 231
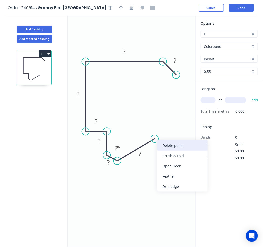
click at [165, 145] on div "Delete point" at bounding box center [182, 145] width 50 height 10
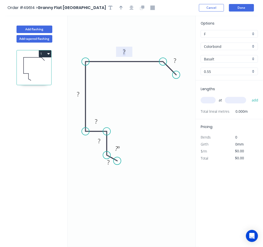
click at [124, 52] on tspan "?" at bounding box center [124, 52] width 3 height 8
click at [79, 95] on rect at bounding box center [78, 94] width 10 height 7
click at [135, 103] on icon "0 ? ? ? 150 170 ? ? º" at bounding box center [133, 131] width 131 height 231
drag, startPoint x: 84, startPoint y: 129, endPoint x: 84, endPoint y: 111, distance: 18.0
click at [84, 111] on circle at bounding box center [86, 110] width 8 height 8
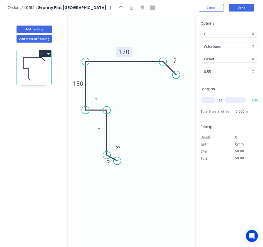
drag, startPoint x: 105, startPoint y: 128, endPoint x: 103, endPoint y: 111, distance: 17.1
click at [103, 111] on circle at bounding box center [107, 110] width 8 height 8
drag, startPoint x: 106, startPoint y: 153, endPoint x: 106, endPoint y: 128, distance: 25.3
click at [106, 128] on circle at bounding box center [107, 128] width 8 height 8
drag, startPoint x: 118, startPoint y: 159, endPoint x: 120, endPoint y: 141, distance: 18.1
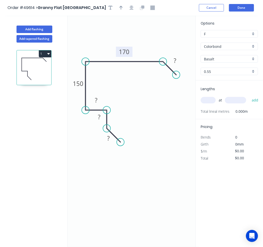
click at [120, 141] on circle at bounding box center [121, 142] width 8 height 8
click at [106, 138] on rect at bounding box center [108, 138] width 10 height 7
click at [109, 149] on icon "0 10 ? ? 150 170 ?" at bounding box center [133, 131] width 131 height 231
drag, startPoint x: 119, startPoint y: 142, endPoint x: 114, endPoint y: 137, distance: 6.4
click at [114, 137] on circle at bounding box center [116, 137] width 8 height 8
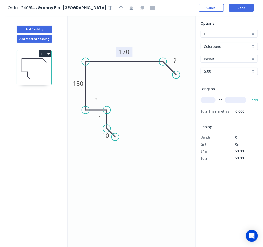
drag, startPoint x: 117, startPoint y: 155, endPoint x: 116, endPoint y: 152, distance: 3.7
click at [117, 154] on icon "0 10 ? ? 150 170 ?" at bounding box center [133, 131] width 131 height 231
click at [102, 117] on rect at bounding box center [99, 117] width 10 height 7
click at [108, 175] on icon "0 10 15 ? 150 170 ?" at bounding box center [133, 131] width 131 height 231
click at [98, 98] on rect at bounding box center [96, 100] width 10 height 7
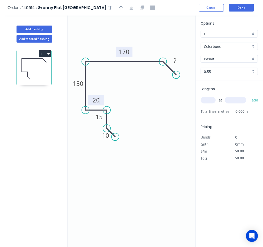
click at [91, 161] on icon "0 10 15 20 150 170 ?" at bounding box center [133, 131] width 131 height 231
click at [96, 103] on tspan "20" at bounding box center [96, 100] width 7 height 8
drag, startPoint x: 98, startPoint y: 105, endPoint x: 88, endPoint y: 125, distance: 22.8
click at [88, 125] on rect at bounding box center [86, 121] width 16 height 10
drag, startPoint x: 100, startPoint y: 121, endPoint x: 114, endPoint y: 124, distance: 14.8
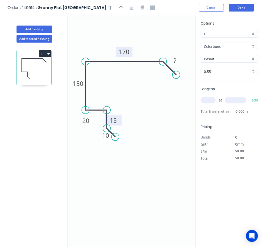
click at [114, 124] on rect at bounding box center [113, 120] width 16 height 10
click at [85, 126] on icon "0 10 15 20 150 170 ?" at bounding box center [133, 131] width 131 height 231
click at [87, 124] on tspan "20" at bounding box center [85, 121] width 7 height 8
drag, startPoint x: 86, startPoint y: 125, endPoint x: 87, endPoint y: 129, distance: 3.6
click at [81, 133] on rect at bounding box center [81, 128] width 16 height 10
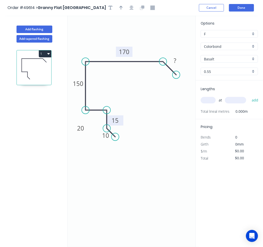
drag, startPoint x: 115, startPoint y: 125, endPoint x: 121, endPoint y: 125, distance: 5.5
click at [121, 125] on rect at bounding box center [115, 120] width 16 height 10
drag, startPoint x: 158, startPoint y: 124, endPoint x: 185, endPoint y: 66, distance: 64.0
click at [158, 124] on icon "0 10 15 20 150 170 ?" at bounding box center [133, 131] width 131 height 231
click at [177, 62] on rect at bounding box center [175, 60] width 10 height 7
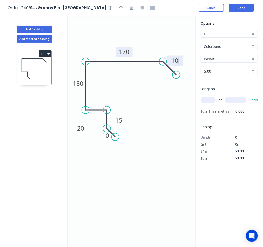
click at [166, 125] on icon "0 10 15 20 150 170 10" at bounding box center [133, 131] width 131 height 231
type input "$14.07"
drag, startPoint x: 175, startPoint y: 74, endPoint x: 117, endPoint y: 110, distance: 68.4
click at [170, 69] on circle at bounding box center [171, 70] width 8 height 8
click at [116, 128] on icon "0 10 15 20 150 170 10" at bounding box center [133, 131] width 131 height 231
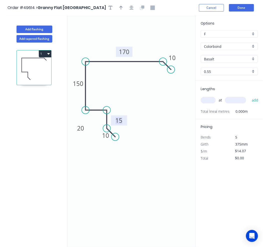
click at [117, 122] on tspan "15" at bounding box center [119, 120] width 7 height 8
drag, startPoint x: 121, startPoint y: 125, endPoint x: 118, endPoint y: 120, distance: 5.6
click at [118, 120] on rect at bounding box center [116, 115] width 16 height 10
click at [149, 118] on icon "0 10 15 20 150 170 10" at bounding box center [133, 131] width 131 height 231
click at [119, 10] on icon "button" at bounding box center [121, 8] width 4 height 5
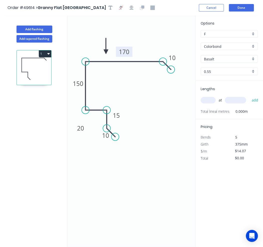
drag, startPoint x: 173, startPoint y: 40, endPoint x: 105, endPoint y: 52, distance: 69.1
click at [105, 52] on icon at bounding box center [106, 46] width 5 height 16
click at [129, 110] on icon "0 10 15 20 150 170 10" at bounding box center [133, 131] width 131 height 231
click at [229, 56] on input "Basalt" at bounding box center [227, 58] width 47 height 5
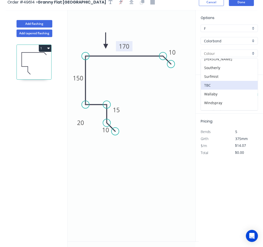
scroll to position [9, 0]
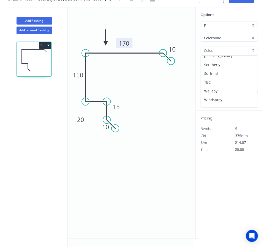
click at [222, 69] on div "Surfmist" at bounding box center [229, 73] width 57 height 9
type input "Surfmist"
click at [213, 92] on input "text" at bounding box center [208, 91] width 15 height 7
type input "4"
click at [234, 93] on input "text" at bounding box center [235, 91] width 21 height 7
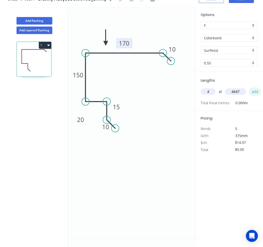
type input "4647"
click at [255, 92] on button "add" at bounding box center [255, 91] width 12 height 9
type input "$261.53"
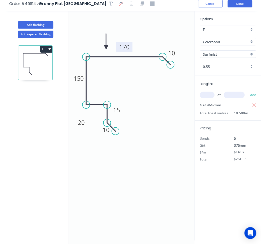
scroll to position [0, 0]
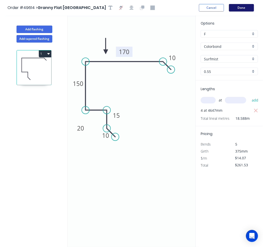
click at [239, 9] on button "Done" at bounding box center [241, 8] width 25 height 8
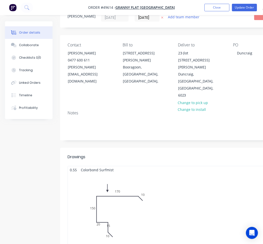
scroll to position [45, 0]
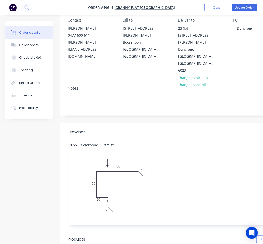
click at [116, 176] on div "4 at 4647mm Total lm $/M Total 18.588m $14.07 $261.53" at bounding box center [201, 186] width 267 height 76
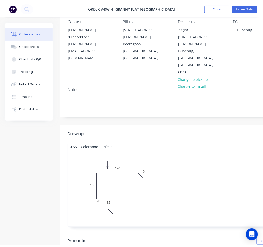
scroll to position [9, 0]
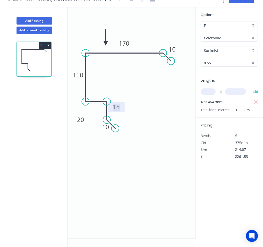
click at [119, 110] on tspan "15" at bounding box center [116, 107] width 7 height 8
drag, startPoint x: 119, startPoint y: 111, endPoint x: 133, endPoint y: 116, distance: 14.3
click at [133, 116] on rect at bounding box center [130, 112] width 16 height 10
click at [151, 119] on icon "0 10 15 20 150 170 10" at bounding box center [132, 122] width 128 height 231
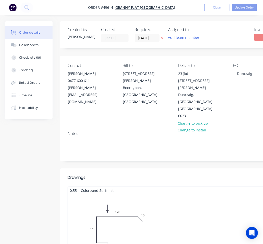
click at [127, 194] on div "4 at 4647mm Total lm $/M Total 18.588m $14.07 $261.53" at bounding box center [201, 232] width 267 height 76
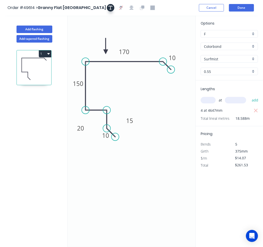
click at [111, 9] on icon "button" at bounding box center [111, 8] width 4 height 4
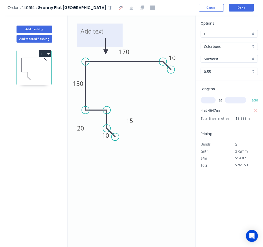
click at [94, 32] on textarea at bounding box center [100, 35] width 41 height 19
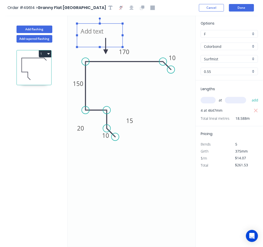
type textarea "v"
click at [151, 125] on icon "TO SUIT CGT 10 15 20 150 170 10" at bounding box center [132, 131] width 128 height 231
type textarea "TO SUIT CGT"
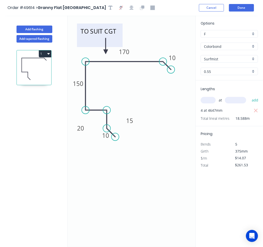
click at [112, 37] on textarea "TO SUIT CGT" at bounding box center [100, 35] width 41 height 19
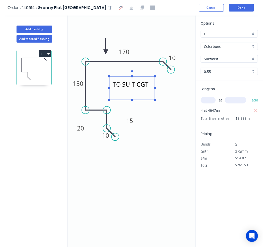
drag, startPoint x: 116, startPoint y: 46, endPoint x: 146, endPoint y: 105, distance: 66.5
click at [146, 100] on rect at bounding box center [132, 88] width 46 height 24
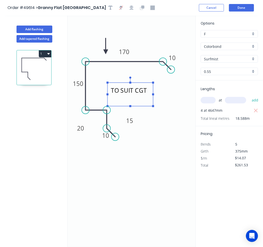
click at [162, 124] on icon "TO SUIT CGT 10 15 20 150 170 10" at bounding box center [132, 131] width 128 height 231
click at [242, 6] on button "Done" at bounding box center [241, 8] width 25 height 8
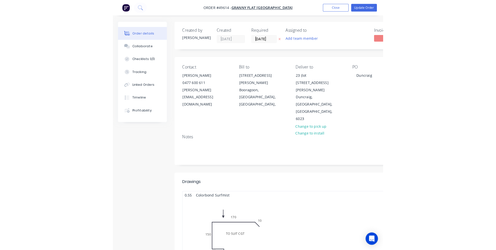
scroll to position [45, 0]
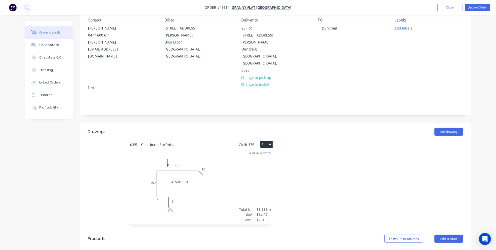
click at [237, 148] on div "4 at 4647mm Total lm $/M Total 18.588m $14.07 $261.53" at bounding box center [200, 186] width 145 height 76
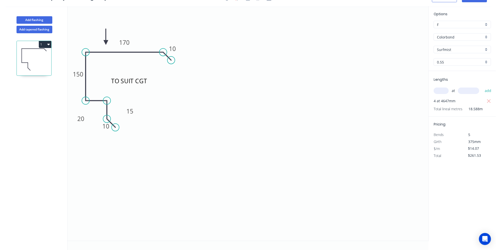
scroll to position [9, 0]
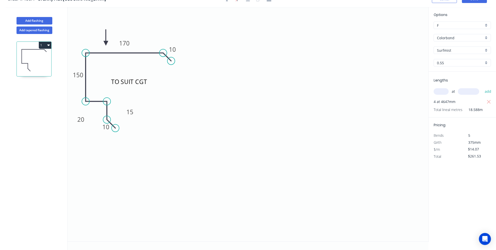
click at [440, 91] on input "text" at bounding box center [441, 91] width 15 height 7
type input "4"
click at [464, 91] on input "text" at bounding box center [468, 91] width 21 height 7
type input "4650"
click at [491, 101] on icon "button" at bounding box center [489, 102] width 5 height 6
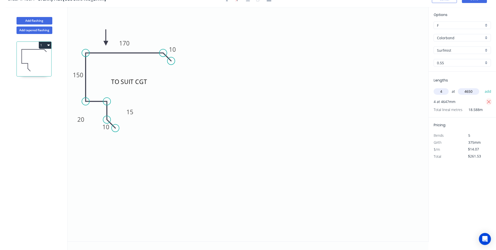
type input "$0.00"
click at [486, 93] on button "add" at bounding box center [488, 91] width 12 height 9
type input "$261.70"
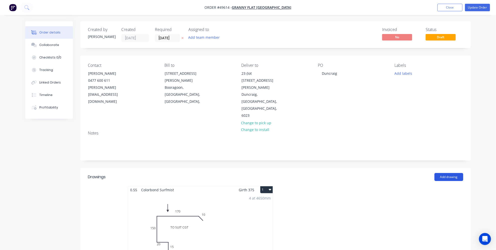
click at [455, 173] on button "Add drawing" at bounding box center [449, 177] width 29 height 8
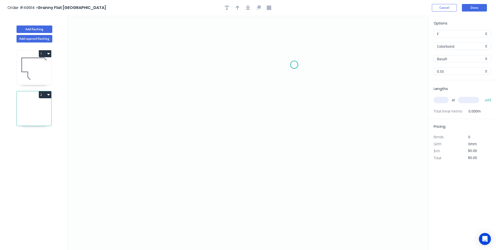
click at [294, 65] on icon "0" at bounding box center [248, 133] width 361 height 235
click at [303, 74] on div "Delete point" at bounding box center [319, 72] width 50 height 10
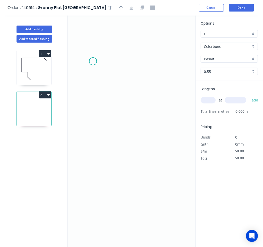
click at [92, 61] on icon "0" at bounding box center [133, 131] width 131 height 231
click at [100, 147] on icon "0" at bounding box center [133, 131] width 131 height 231
click at [183, 148] on icon "0 ?" at bounding box center [133, 131] width 131 height 231
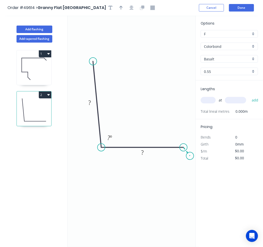
click at [189, 156] on icon "0 ? ? ? º" at bounding box center [133, 131] width 131 height 231
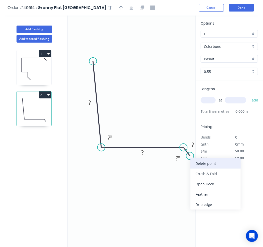
click at [194, 164] on div "Delete point" at bounding box center [216, 163] width 50 height 10
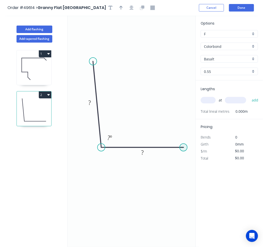
click at [183, 147] on circle at bounding box center [184, 147] width 8 height 8
click at [188, 159] on icon "0 ? ? ? º" at bounding box center [133, 131] width 131 height 231
click at [174, 183] on icon "0 ? ? ? ? º ? º" at bounding box center [133, 131] width 131 height 231
click at [88, 106] on tspan "?" at bounding box center [89, 102] width 3 height 8
click at [107, 138] on tspan "?" at bounding box center [108, 137] width 3 height 8
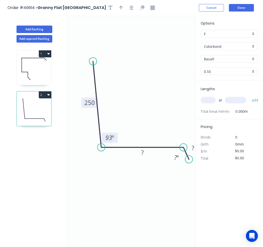
click at [124, 174] on icon "0 250 ? ? 93 º ? º" at bounding box center [133, 131] width 131 height 231
click at [138, 153] on rect at bounding box center [142, 152] width 10 height 7
click at [189, 149] on rect at bounding box center [193, 148] width 10 height 7
click at [176, 155] on tspan "?" at bounding box center [175, 157] width 3 height 8
click at [157, 188] on icon "0 250 300 30 93 º 300 º" at bounding box center [133, 131] width 131 height 231
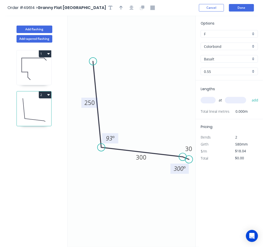
drag, startPoint x: 182, startPoint y: 144, endPoint x: 182, endPoint y: 157, distance: 12.3
click at [182, 157] on circle at bounding box center [183, 157] width 8 height 8
drag, startPoint x: 190, startPoint y: 160, endPoint x: 185, endPoint y: 169, distance: 10.0
click at [185, 169] on circle at bounding box center [186, 169] width 8 height 8
drag, startPoint x: 186, startPoint y: 166, endPoint x: 189, endPoint y: 166, distance: 3.3
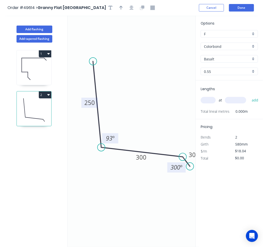
click at [189, 166] on circle at bounding box center [190, 166] width 8 height 8
click at [115, 204] on icon "0 250 300 30 93 º 300 º" at bounding box center [133, 131] width 131 height 231
click at [122, 6] on icon "button" at bounding box center [121, 8] width 4 height 5
drag, startPoint x: 174, startPoint y: 40, endPoint x: 148, endPoint y: 112, distance: 76.7
click at [148, 112] on icon at bounding box center [148, 106] width 5 height 16
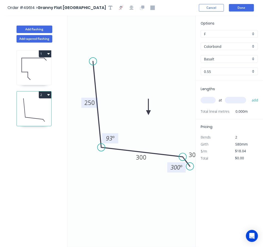
click at [177, 168] on tspan "300" at bounding box center [176, 167] width 10 height 8
click at [189, 173] on div "Delete point" at bounding box center [205, 175] width 50 height 10
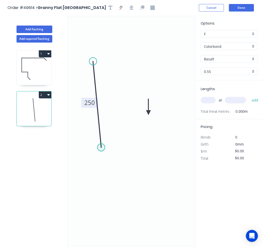
click at [98, 147] on circle at bounding box center [102, 147] width 8 height 8
click at [174, 155] on icon "0 250" at bounding box center [133, 131] width 131 height 231
click at [181, 166] on icon "0 250 ? ? º" at bounding box center [133, 131] width 131 height 231
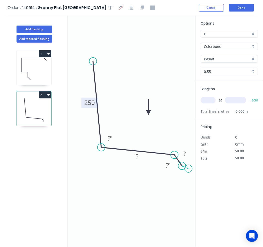
click at [188, 169] on icon "0 250 ? ? ? º ? º" at bounding box center [133, 131] width 131 height 231
click at [188, 170] on circle at bounding box center [189, 169] width 8 height 8
click at [188, 168] on circle at bounding box center [189, 169] width 8 height 8
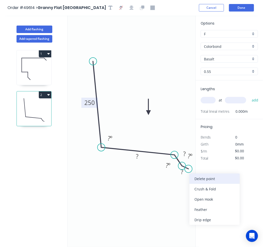
click at [197, 177] on div "Delete point" at bounding box center [214, 178] width 50 height 10
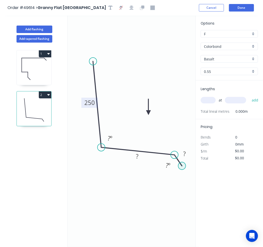
click at [181, 165] on circle at bounding box center [182, 166] width 8 height 8
click at [190, 160] on icon "0 250 ? ? ? º ? º" at bounding box center [133, 131] width 131 height 231
click at [185, 153] on rect at bounding box center [184, 153] width 10 height 7
click at [168, 165] on tspan "º" at bounding box center [169, 165] width 2 height 8
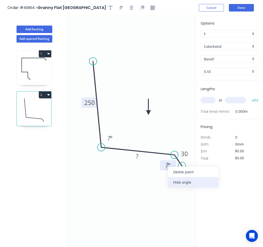
click at [176, 180] on div "Hide angle" at bounding box center [193, 182] width 50 height 10
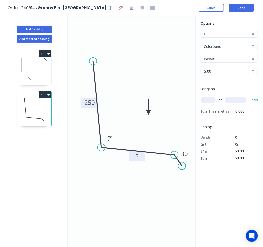
click at [137, 157] on tspan "?" at bounding box center [137, 156] width 3 height 8
click at [102, 163] on icon "0 250 300 30 ? º" at bounding box center [133, 131] width 131 height 231
type input "$18.04"
click at [108, 135] on tspan "?" at bounding box center [109, 138] width 3 height 8
click at [104, 162] on icon "0 250 300 30 93 º" at bounding box center [133, 131] width 131 height 231
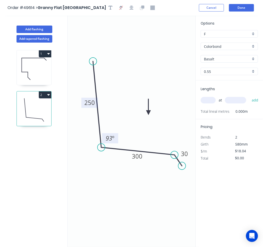
click at [228, 59] on input "Basalt" at bounding box center [227, 58] width 47 height 5
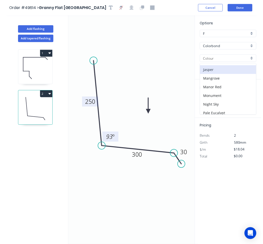
scroll to position [91, 0]
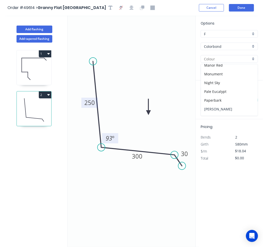
click at [222, 105] on div "[PERSON_NAME]" at bounding box center [229, 109] width 57 height 9
type input "[PERSON_NAME]"
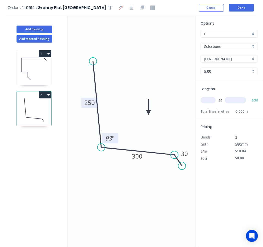
click at [206, 100] on input "text" at bounding box center [208, 100] width 15 height 7
click at [212, 102] on input "text" at bounding box center [208, 100] width 15 height 7
type input "2"
click at [233, 102] on input "text" at bounding box center [235, 100] width 21 height 7
type input "2"
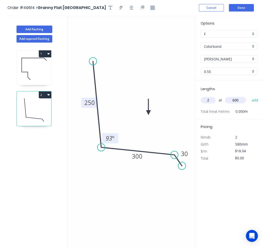
type input "6000"
drag, startPoint x: 245, startPoint y: 98, endPoint x: 222, endPoint y: 98, distance: 22.5
click at [222, 98] on div "2 at 6000 add" at bounding box center [230, 100] width 58 height 9
type input "2400"
click at [261, 98] on button "add" at bounding box center [255, 100] width 12 height 9
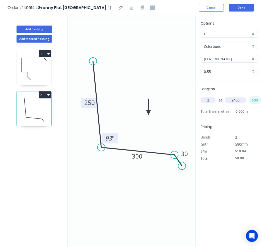
type input "$86.59"
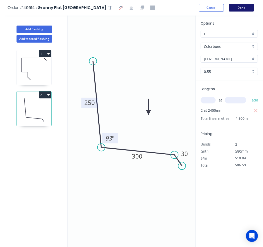
click at [238, 8] on button "Done" at bounding box center [241, 8] width 25 height 8
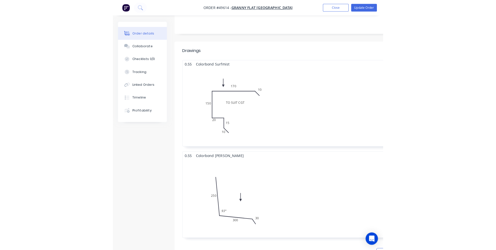
scroll to position [136, 0]
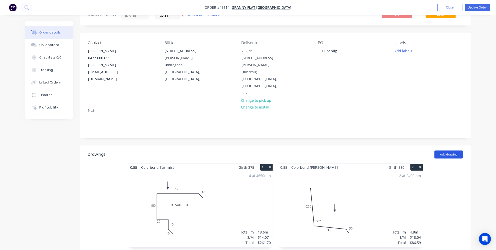
click at [441, 151] on button "Add drawing" at bounding box center [449, 155] width 29 height 8
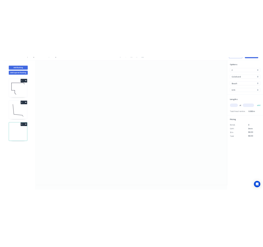
scroll to position [9, 0]
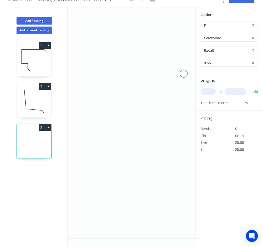
click at [183, 73] on icon "0" at bounding box center [133, 122] width 131 height 231
click at [174, 60] on icon at bounding box center [179, 67] width 10 height 14
click at [90, 58] on icon "0 ?" at bounding box center [133, 122] width 131 height 231
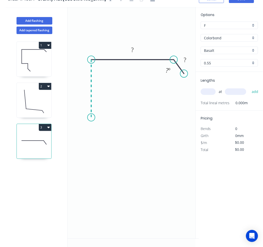
click at [91, 117] on icon "0 ? ? ? º" at bounding box center [133, 122] width 131 height 231
click at [109, 118] on icon "0 ? ? ? ? º" at bounding box center [133, 122] width 131 height 231
click at [110, 135] on icon "0 ? ? ? ? ? º" at bounding box center [133, 122] width 131 height 231
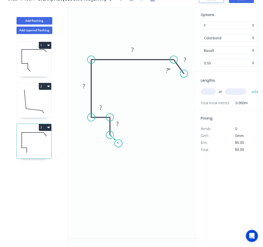
click at [118, 144] on icon "0 ? ? ? ? ? ? º" at bounding box center [133, 122] width 131 height 231
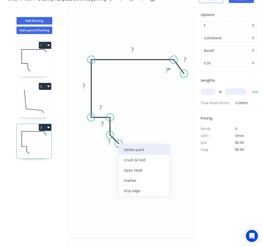
click at [124, 149] on div "Delete point" at bounding box center [144, 149] width 50 height 10
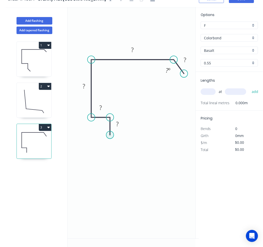
click at [111, 135] on circle at bounding box center [110, 135] width 8 height 8
click at [123, 144] on icon "0 ? ? ? ? ? ? º" at bounding box center [133, 122] width 131 height 231
click at [125, 144] on circle at bounding box center [124, 145] width 8 height 8
click at [125, 143] on circle at bounding box center [124, 145] width 8 height 8
click at [146, 127] on icon "0 ? ? ? ? ? ? ? º ? º" at bounding box center [133, 122] width 131 height 231
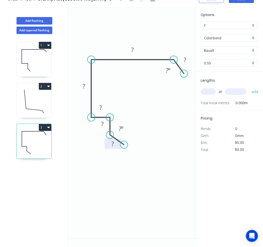
click at [112, 144] on tspan "?" at bounding box center [112, 143] width 3 height 8
click at [128, 133] on rect at bounding box center [121, 129] width 16 height 10
click at [104, 125] on rect at bounding box center [103, 124] width 10 height 7
click at [102, 110] on rect at bounding box center [101, 107] width 10 height 7
click at [165, 117] on icon "0 10 15 20 ? ? ? ? º ? º" at bounding box center [133, 122] width 131 height 231
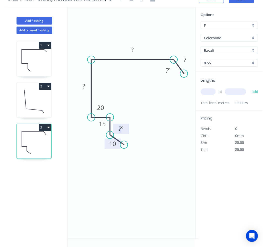
click at [121, 129] on tspan "º" at bounding box center [122, 129] width 2 height 8
drag, startPoint x: 130, startPoint y: 146, endPoint x: 113, endPoint y: 131, distance: 21.8
click at [130, 145] on div "Hide angle" at bounding box center [145, 146] width 50 height 10
drag, startPoint x: 105, startPoint y: 128, endPoint x: 133, endPoint y: 130, distance: 28.1
click at [133, 130] on rect at bounding box center [130, 126] width 16 height 10
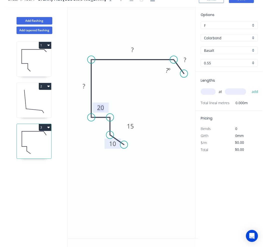
click at [102, 111] on tspan "20" at bounding box center [100, 107] width 7 height 8
drag, startPoint x: 103, startPoint y: 112, endPoint x: 91, endPoint y: 142, distance: 32.4
click at [91, 142] on rect at bounding box center [89, 138] width 16 height 10
click at [83, 85] on tspan "?" at bounding box center [84, 86] width 3 height 8
click at [132, 49] on tspan "?" at bounding box center [132, 50] width 3 height 8
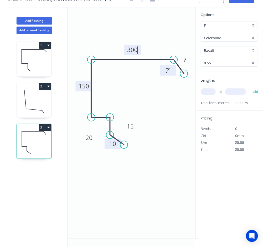
click at [166, 68] on tspan "?" at bounding box center [167, 70] width 3 height 8
click at [185, 60] on tspan "?" at bounding box center [185, 60] width 3 height 8
click at [31, 56] on icon at bounding box center [34, 60] width 35 height 32
type input "Surfmist"
type input "$14.07"
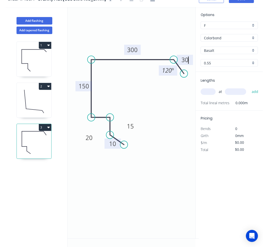
type input "$261.70"
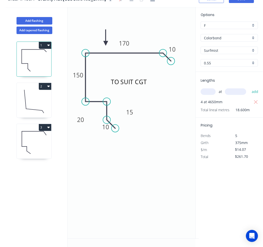
click at [24, 142] on icon at bounding box center [34, 142] width 35 height 32
type input "Basalt"
type input "$19.41"
type input "$0.00"
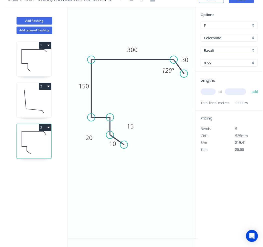
click at [244, 50] on input "Basalt" at bounding box center [227, 50] width 47 height 5
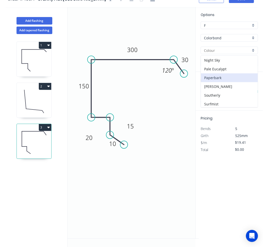
scroll to position [114, 0]
click at [216, 91] on div "Surfmist" at bounding box center [229, 95] width 57 height 9
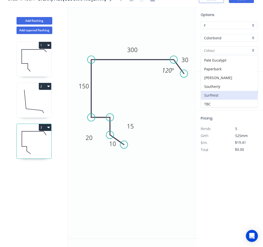
type input "Surfmist"
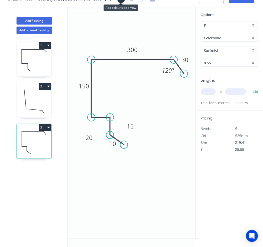
drag, startPoint x: 173, startPoint y: 32, endPoint x: 107, endPoint y: 49, distance: 68.0
click at [118, 44] on icon at bounding box center [120, 36] width 5 height 16
click at [112, 85] on icon "0 10 15 20 150 300 30 120 º" at bounding box center [133, 122] width 131 height 231
click at [132, 97] on icon "0 10 15 20 150 300 30 120 º" at bounding box center [133, 122] width 131 height 231
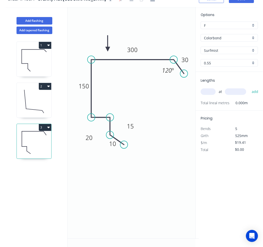
scroll to position [0, 0]
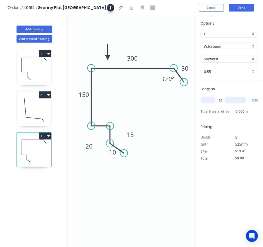
click at [109, 6] on icon "button" at bounding box center [111, 8] width 4 height 4
drag, startPoint x: 92, startPoint y: 46, endPoint x: 122, endPoint y: 122, distance: 82.2
click at [122, 122] on rect at bounding box center [131, 112] width 46 height 24
click at [122, 108] on textarea at bounding box center [130, 111] width 41 height 19
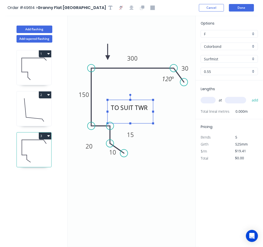
click at [132, 175] on icon "TO SUIT TWR 10 15 20 150 300 30 120 º" at bounding box center [133, 131] width 131 height 231
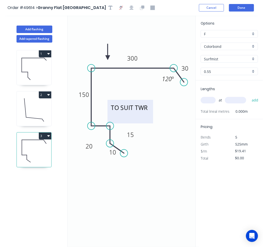
click at [145, 111] on textarea "TO SUIT TWR" at bounding box center [130, 111] width 41 height 19
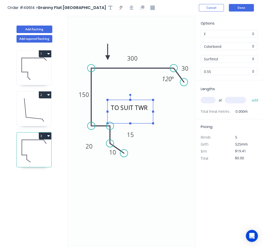
click at [147, 108] on textarea "TO SUIT TWR" at bounding box center [130, 111] width 41 height 19
click at [147, 158] on icon "TO SUIT TRIM 10 15 20 150 300 30 120 º" at bounding box center [133, 131] width 131 height 231
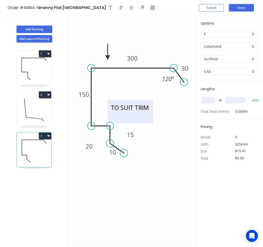
click at [144, 110] on textarea "TO SUIT TRIM" at bounding box center [130, 111] width 41 height 19
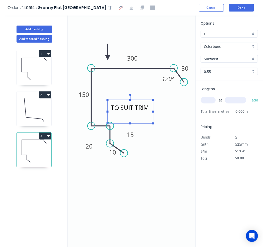
click at [148, 106] on textarea "TO SUIT TRIM" at bounding box center [130, 111] width 41 height 19
click at [147, 145] on icon "TO SUIT TWIB 10 15 20 150 300 30 120 º" at bounding box center [133, 131] width 131 height 231
type textarea "TO SUIT TWIB"
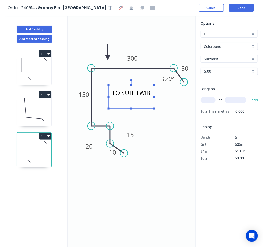
drag, startPoint x: 144, startPoint y: 101, endPoint x: 145, endPoint y: 85, distance: 16.8
click at [145, 85] on rect at bounding box center [132, 97] width 46 height 24
click at [164, 125] on icon "TO SUIT TWIB 10 15 20 150 300 30 120 º" at bounding box center [133, 131] width 131 height 231
click at [211, 100] on input "text" at bounding box center [208, 100] width 15 height 7
click at [40, 105] on icon at bounding box center [34, 110] width 35 height 32
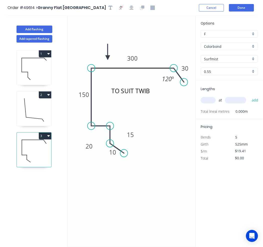
type input "[PERSON_NAME]"
type input "$18.04"
type input "$86.59"
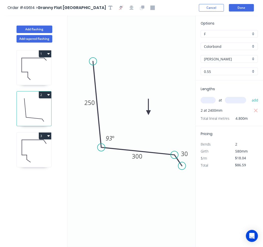
click at [41, 144] on icon at bounding box center [34, 151] width 35 height 32
type input "Surfmist"
type input "$19.41"
type input "$0.00"
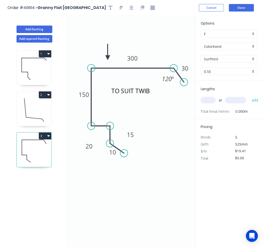
click at [214, 97] on input "text" at bounding box center [208, 100] width 15 height 7
type input "2"
click at [237, 98] on input "text" at bounding box center [235, 100] width 21 height 7
type input "2400"
click at [256, 101] on button "add" at bounding box center [255, 100] width 12 height 9
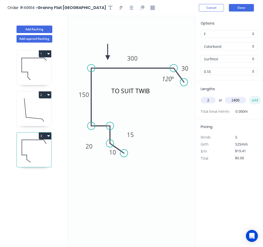
type input "$93.17"
click at [31, 105] on icon at bounding box center [34, 110] width 35 height 32
type input "[PERSON_NAME]"
type input "$18.04"
type input "$86.59"
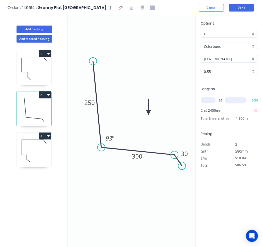
click at [211, 100] on input "text" at bounding box center [208, 100] width 15 height 7
type input "1"
click at [234, 99] on input "text" at bounding box center [235, 100] width 21 height 7
type input "7400"
click at [256, 100] on button "add" at bounding box center [255, 100] width 12 height 9
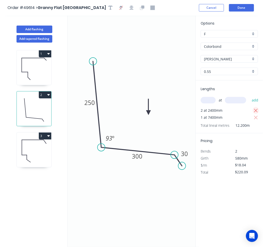
click at [258, 109] on icon "button" at bounding box center [256, 111] width 5 height 6
type input "$133.50"
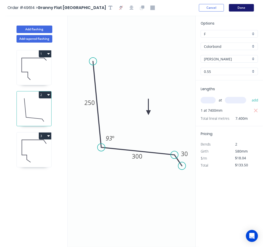
click at [242, 8] on button "Done" at bounding box center [241, 8] width 25 height 8
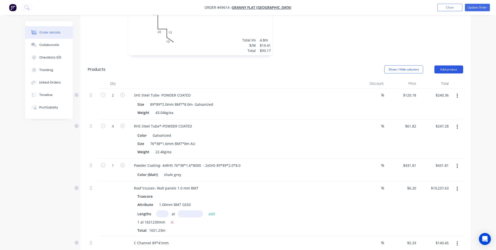
scroll to position [250, 0]
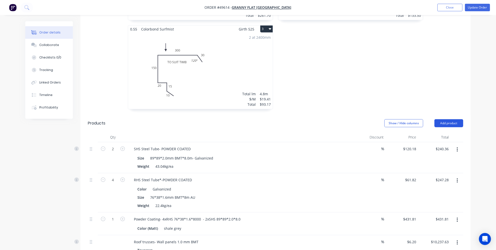
click at [445, 119] on button "Add product" at bounding box center [449, 123] width 29 height 8
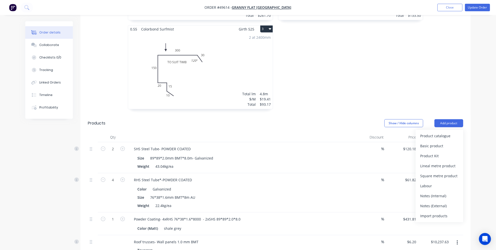
click at [423, 132] on div "Product catalogue" at bounding box center [439, 135] width 39 height 7
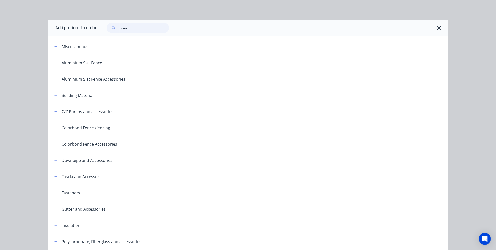
drag, startPoint x: 152, startPoint y: 27, endPoint x: 75, endPoint y: 24, distance: 77.4
click at [75, 24] on header "Add product to order" at bounding box center [248, 28] width 401 height 16
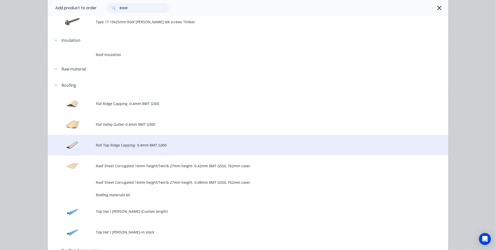
scroll to position [145, 0]
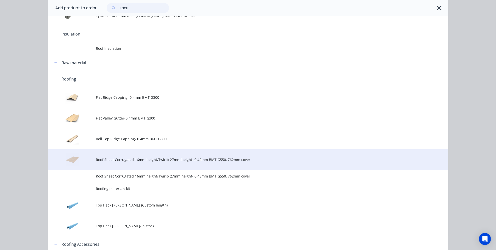
type input "ROOF"
click at [127, 163] on td "Roof Sheet Corrugated 16mm height/Twirib 27mm height- 0.42mm BMT G550, 762mm co…" at bounding box center [272, 159] width 352 height 21
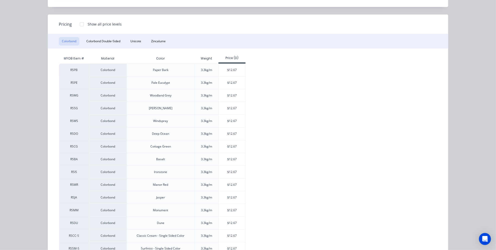
scroll to position [128, 0]
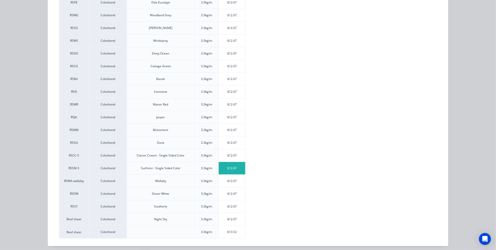
click at [222, 165] on div "$12.67" at bounding box center [232, 168] width 27 height 13
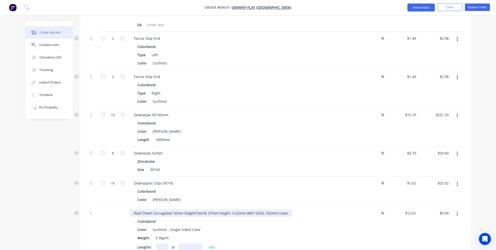
scroll to position [1274, 0]
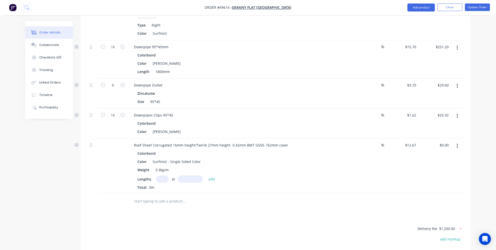
click at [89, 139] on div at bounding box center [93, 166] width 10 height 55
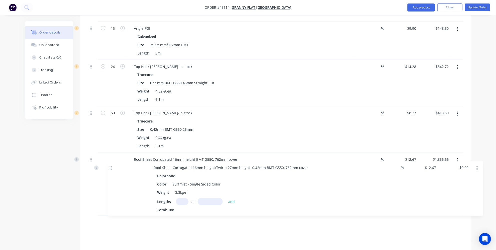
scroll to position [665, 0]
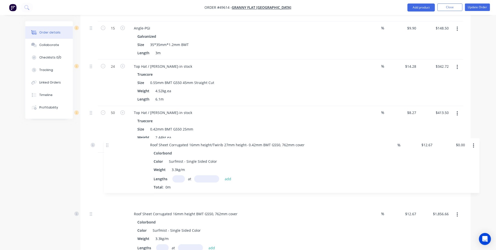
drag, startPoint x: 91, startPoint y: 114, endPoint x: 107, endPoint y: 141, distance: 31.7
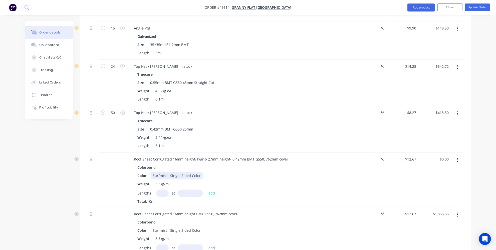
click at [212, 172] on div "Color Surfmist - Single Sided Color" at bounding box center [239, 175] width 208 height 7
click at [189, 120] on div "Top Hat / Batten-in stock Truecore Size 0.42mm BMT G550 25mm Weight 2.44kg.ea L…" at bounding box center [240, 129] width 225 height 47
click at [195, 156] on div "Roof Sheet Corrugated 16mm height/Twirib 27mm height- 0.42mm BMT G550, 762mm co…" at bounding box center [211, 159] width 162 height 7
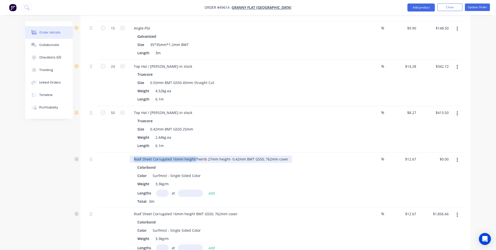
drag, startPoint x: 195, startPoint y: 128, endPoint x: 127, endPoint y: 127, distance: 68.1
click at [127, 153] on div "Roof Sheet Corrugated 16mm height/Twirib 27mm height- 0.42mm BMT G550, 762mm co…" at bounding box center [275, 180] width 375 height 55
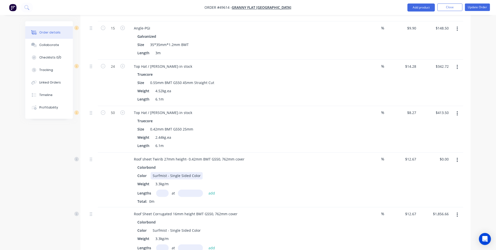
click at [190, 172] on div "Surfmist - Single Sided Color" at bounding box center [177, 175] width 52 height 7
click at [213, 164] on div "Colorbond" at bounding box center [240, 167] width 206 height 7
click at [160, 190] on input "text" at bounding box center [162, 193] width 13 height 7
type input "10"
click at [179, 190] on input "text" at bounding box center [190, 193] width 25 height 7
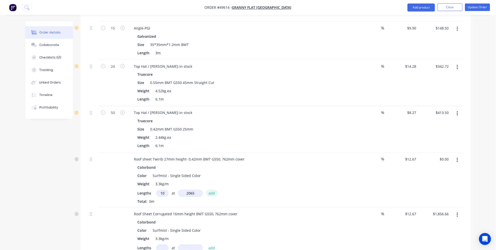
type input "2065mm"
click at [211, 190] on button "add" at bounding box center [212, 193] width 12 height 7
type input "$261.64"
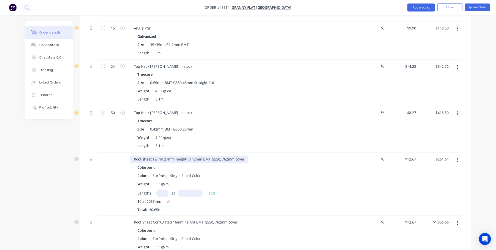
click at [167, 156] on div "Roof sheet Twirib 27mm height- 0.42mm BMT G550, 762mm cover" at bounding box center [189, 159] width 119 height 7
click at [246, 156] on div "Roof sheet Twirib 27mm height- 0.42mm BMT G550, 762mm cover" at bounding box center [189, 159] width 119 height 7
click at [243, 156] on div "Roof sheet Twirib 27mm height- 0.42mm BMT G550, 762mm cover Alfresco" at bounding box center [196, 159] width 133 height 7
click at [239, 219] on div "Roof Sheet Corrugated 16mm height BMT G550, 762mm cover" at bounding box center [186, 222] width 112 height 7
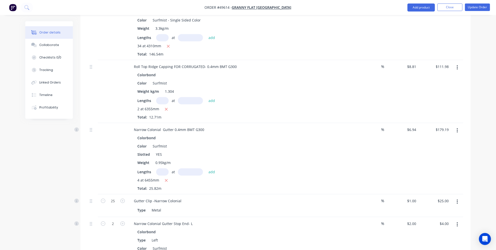
scroll to position [747, 0]
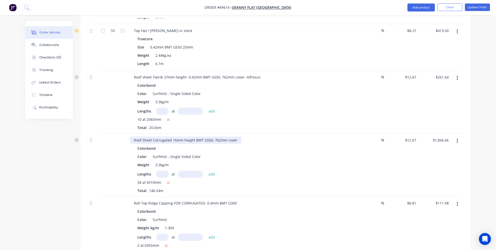
click at [236, 137] on div "Roof Sheet Corrugated 16mm height BMT G550, 762mm cover" at bounding box center [186, 140] width 112 height 7
click at [62, 163] on div "Created by Jessica Created 23/09/25 Required 23/09/25 Assigned to Add team memb…" at bounding box center [248, 66] width 446 height 1585
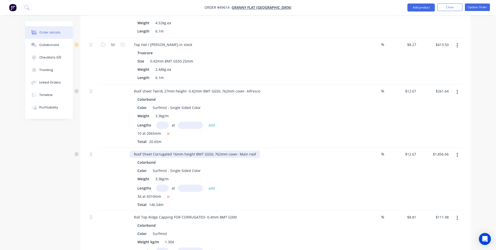
scroll to position [725, 0]
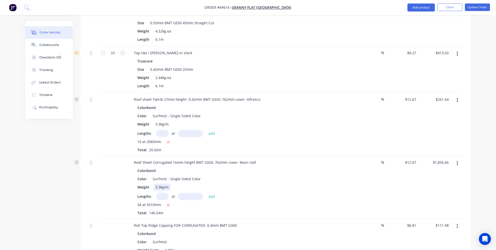
click at [243, 184] on div "Weight 3.3kg/m" at bounding box center [239, 187] width 208 height 7
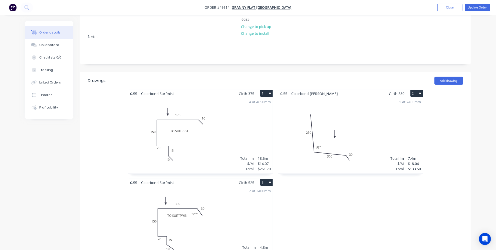
scroll to position [42, 0]
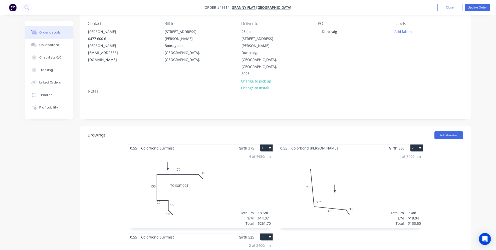
click at [313, 223] on div "0.55 Colorbond Shale Grey Girth 580 2 0 250 300 30 93 º 0 250 300 30 93 º 1 at …" at bounding box center [351, 233] width 150 height 178
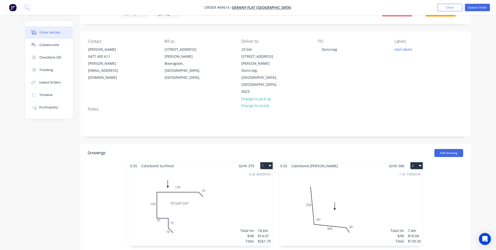
scroll to position [0, 0]
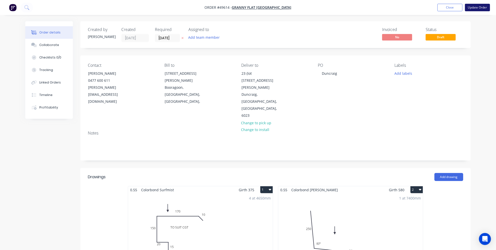
click at [470, 8] on button "Update Order" at bounding box center [477, 8] width 25 height 8
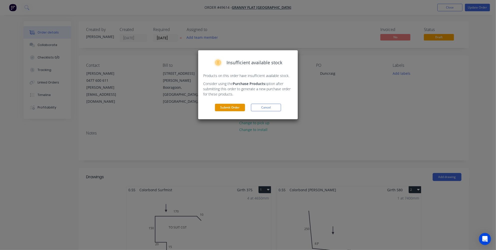
click at [234, 106] on button "Submit Order" at bounding box center [230, 108] width 30 height 8
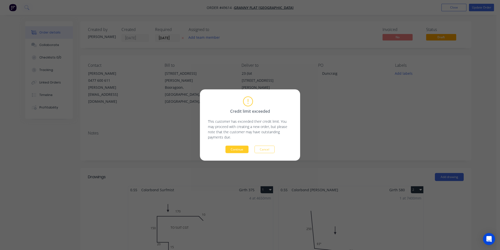
click at [236, 149] on button "Continue" at bounding box center [236, 150] width 23 height 8
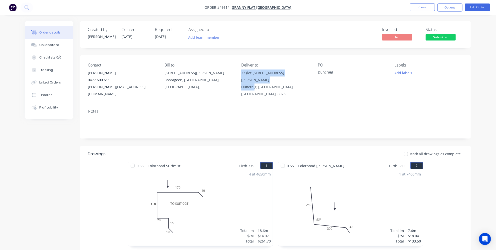
drag, startPoint x: 255, startPoint y: 81, endPoint x: 235, endPoint y: 73, distance: 21.9
click at [241, 75] on div "Contact Karl Chandler 0477 600 611 karl@grannyflatswa.com Bill to 92 McCoy st B…" at bounding box center [275, 80] width 391 height 50
click at [235, 72] on div "Contact Karl Chandler 0477 600 611 karl@grannyflatswa.com Bill to 92 McCoy st B…" at bounding box center [275, 80] width 391 height 50
drag, startPoint x: 241, startPoint y: 71, endPoint x: 258, endPoint y: 89, distance: 24.6
click at [258, 89] on div "Contact Karl Chandler 0477 600 611 karl@grannyflatswa.com Bill to 92 McCoy st B…" at bounding box center [275, 80] width 391 height 50
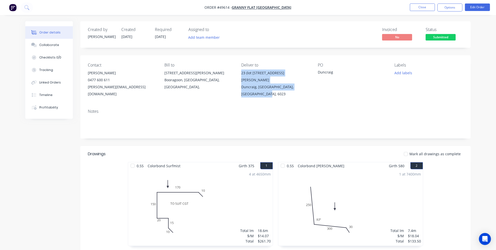
copy div "23 (lot 701) Barker Drive Duncraig, Western Australia, Australia, 6023"
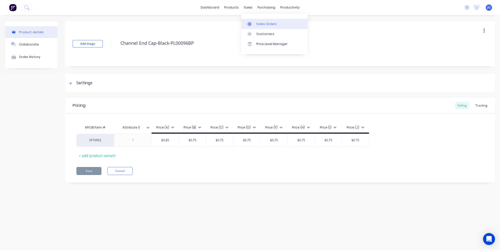
click at [255, 23] on link "Sales Orders" at bounding box center [274, 24] width 66 height 10
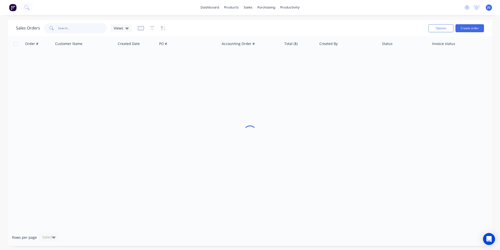
click at [66, 28] on input "text" at bounding box center [82, 28] width 49 height 10
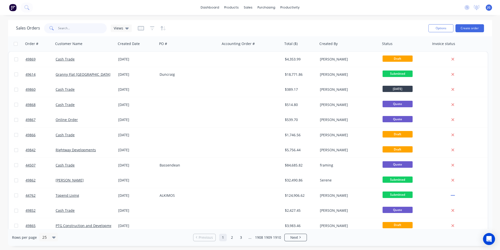
click at [91, 28] on input "text" at bounding box center [82, 28] width 49 height 10
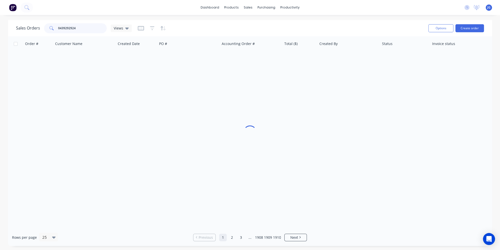
click at [59, 28] on input "0439292924" at bounding box center [82, 28] width 49 height 10
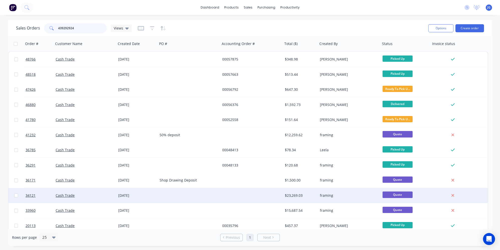
scroll to position [45, 0]
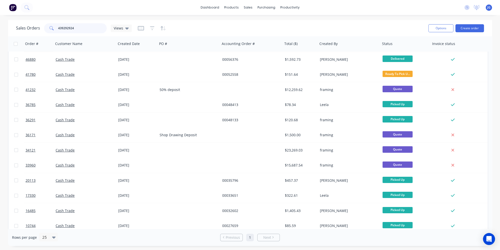
type input "439292924"
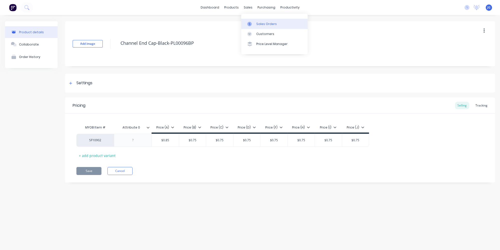
click at [251, 25] on icon at bounding box center [249, 24] width 5 height 5
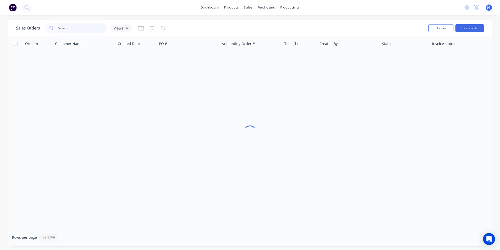
click at [85, 27] on input "text" at bounding box center [82, 28] width 49 height 10
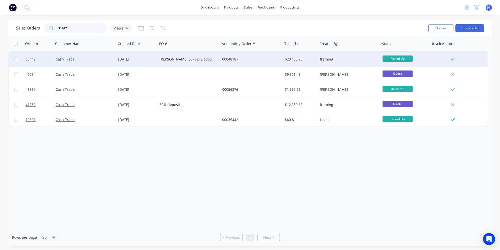
type input "35442"
click at [151, 65] on div "[DATE]" at bounding box center [136, 59] width 41 height 15
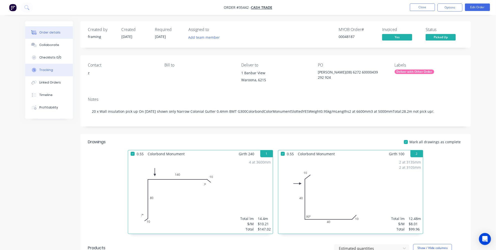
click at [48, 71] on div "Tracking" at bounding box center [46, 70] width 14 height 5
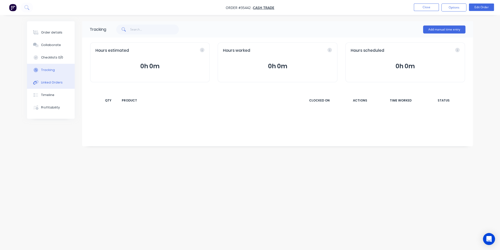
click at [47, 84] on div "Linked Orders" at bounding box center [52, 82] width 22 height 5
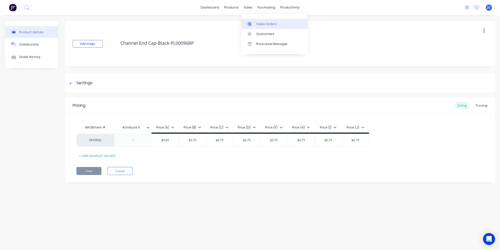
click at [251, 27] on link "Sales Orders" at bounding box center [274, 24] width 66 height 10
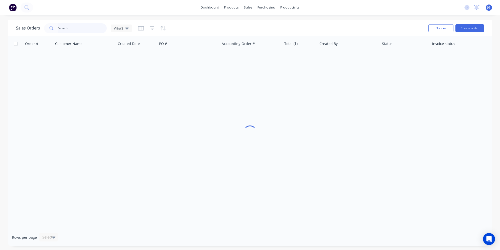
click at [69, 29] on input "text" at bounding box center [82, 28] width 49 height 10
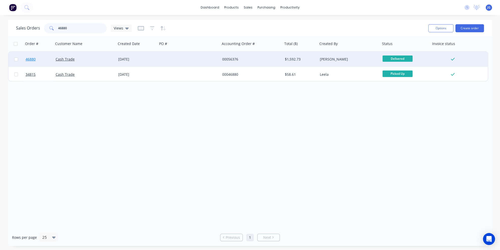
type input "46880"
click at [48, 61] on link "46880" at bounding box center [41, 59] width 30 height 15
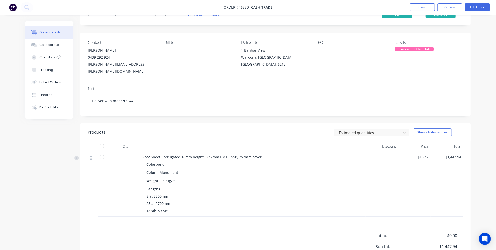
scroll to position [45, 0]
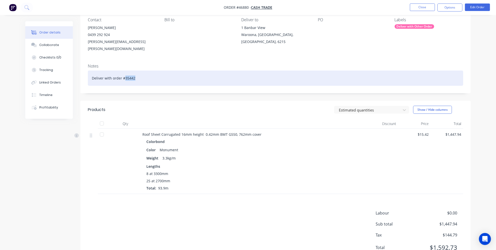
drag, startPoint x: 142, startPoint y: 72, endPoint x: 124, endPoint y: 71, distance: 17.8
click at [124, 71] on div "Deliver with order #35442" at bounding box center [275, 78] width 375 height 15
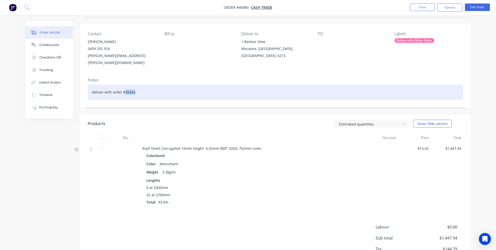
scroll to position [0, 0]
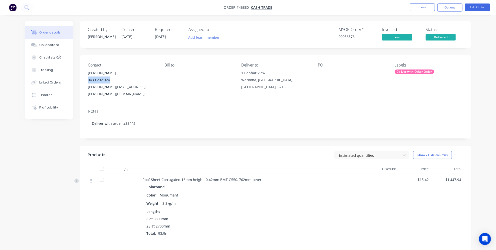
drag, startPoint x: 114, startPoint y: 80, endPoint x: 88, endPoint y: 81, distance: 25.8
click at [88, 81] on div "0439 292 924" at bounding box center [122, 80] width 69 height 7
click at [211, 151] on div "Estimated quantities Show / Hide columns" at bounding box center [316, 155] width 296 height 8
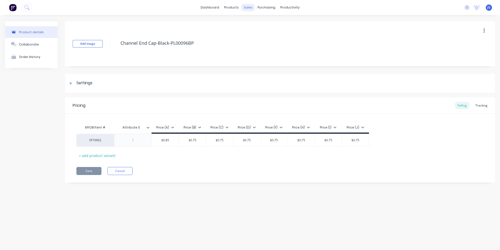
type textarea "x"
click at [256, 22] on link "Sales Orders" at bounding box center [274, 24] width 66 height 10
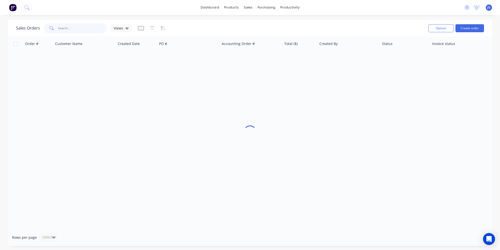
click at [79, 30] on input "text" at bounding box center [82, 28] width 49 height 10
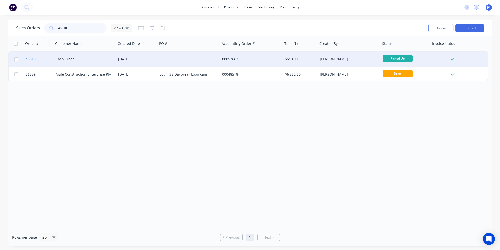
type input "48518"
click at [46, 60] on link "48518" at bounding box center [41, 59] width 30 height 15
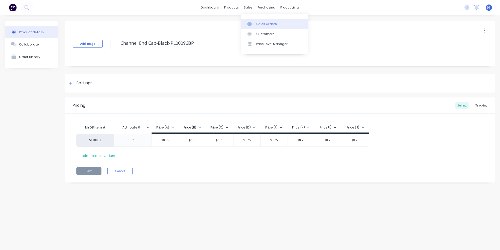
click at [255, 23] on link "Sales Orders" at bounding box center [274, 24] width 66 height 10
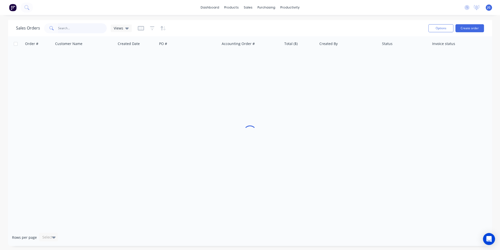
click at [91, 26] on input "text" at bounding box center [82, 28] width 49 height 10
paste input "49614"
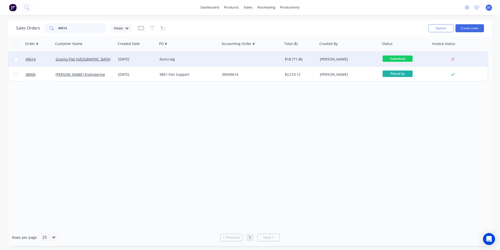
type input "49614"
click at [90, 59] on div "Granny Flat [GEOGRAPHIC_DATA]" at bounding box center [84, 59] width 56 height 5
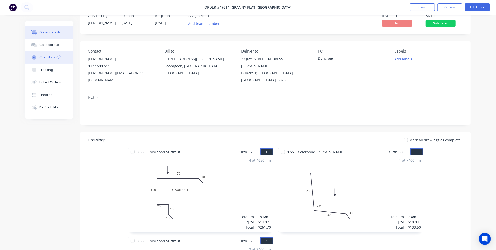
scroll to position [23, 0]
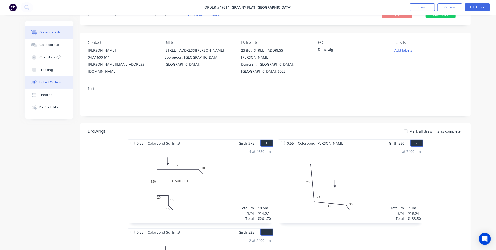
click at [39, 82] on button "Linked Orders" at bounding box center [49, 82] width 48 height 13
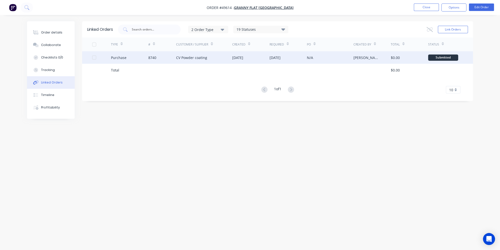
click at [190, 61] on div "CV Powder coating" at bounding box center [204, 57] width 56 height 13
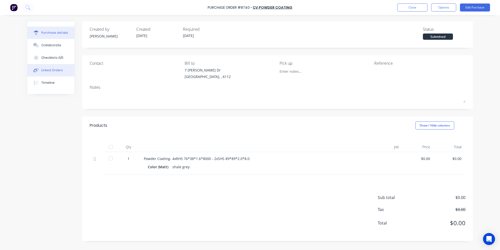
click at [54, 72] on div "Linked Orders" at bounding box center [52, 70] width 22 height 5
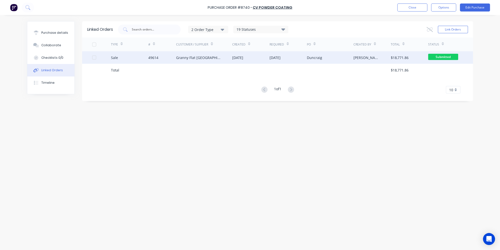
click at [164, 59] on div "49614" at bounding box center [162, 57] width 28 height 13
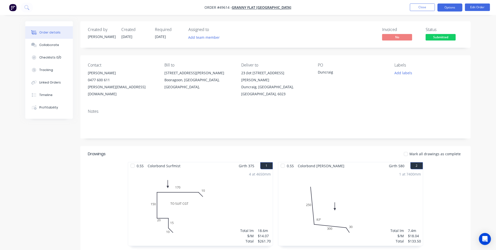
click at [449, 7] on button "Options" at bounding box center [450, 8] width 25 height 8
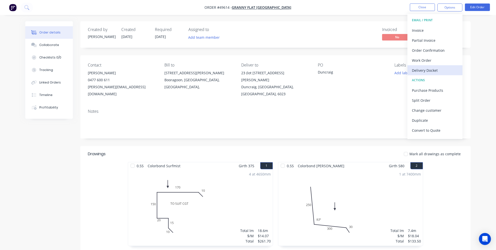
click at [430, 71] on div "Delivery Docket" at bounding box center [435, 70] width 46 height 7
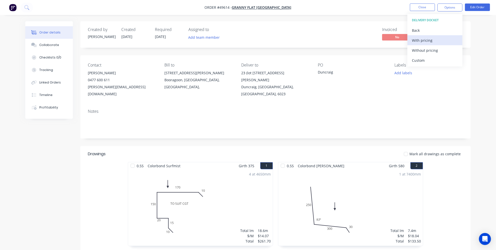
click at [423, 40] on div "With pricing" at bounding box center [435, 40] width 46 height 7
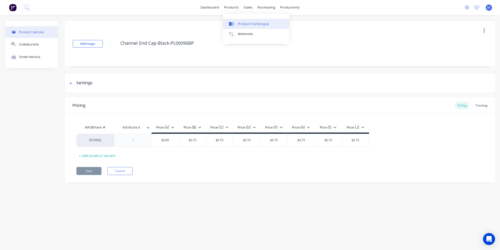
click at [235, 22] on div at bounding box center [233, 24] width 8 height 5
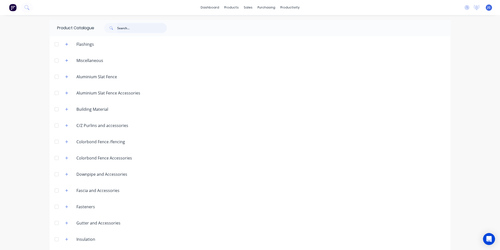
click at [125, 27] on input "text" at bounding box center [142, 28] width 50 height 10
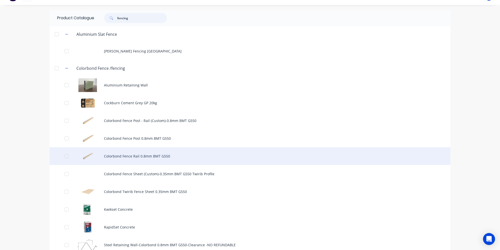
scroll to position [19, 0]
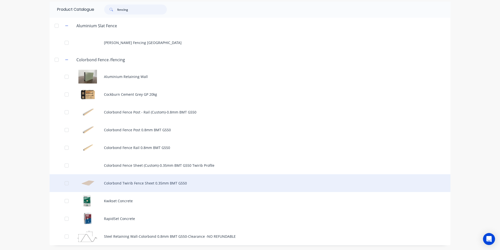
type input "fencing"
click at [131, 185] on div "Colorbond Twirib Fence Sheet 0.35mm BMT G550" at bounding box center [250, 183] width 401 height 18
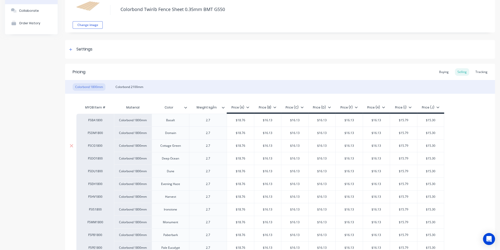
scroll to position [68, 0]
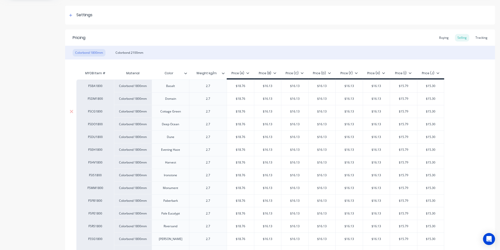
type textarea "x"
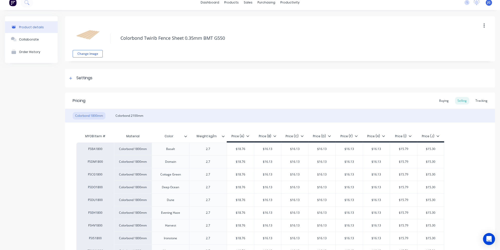
scroll to position [0, 0]
